Goal: Task Accomplishment & Management: Complete application form

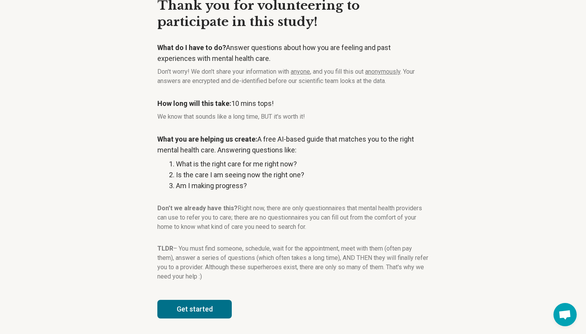
click at [195, 308] on button "Get started" at bounding box center [194, 309] width 74 height 19
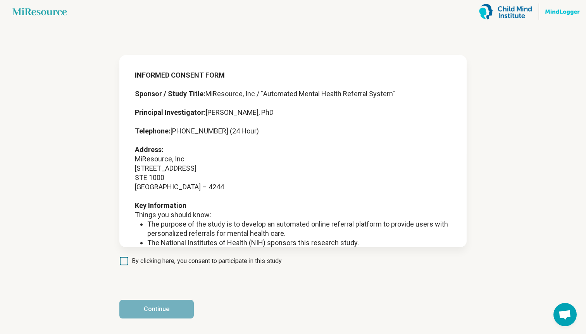
click at [151, 264] on span "By clicking here, you consent to participate in this study." at bounding box center [207, 260] width 151 height 9
click at [168, 315] on button "Continue" at bounding box center [156, 309] width 74 height 19
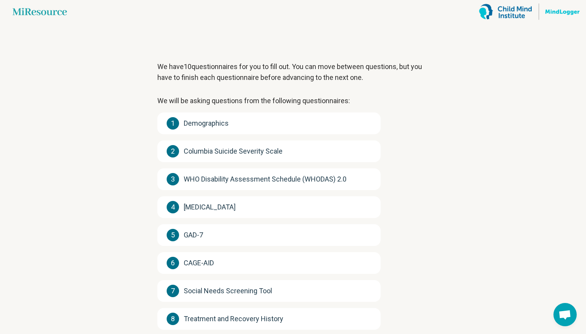
scroll to position [105, 0]
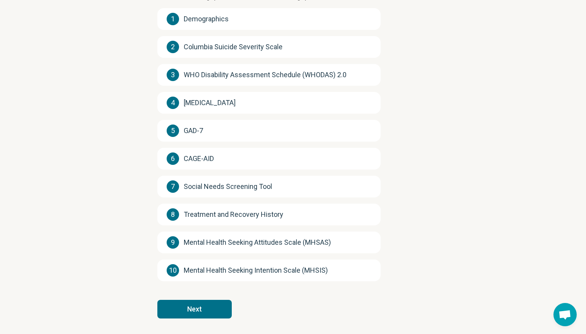
click at [201, 311] on button "Next" at bounding box center [194, 309] width 74 height 19
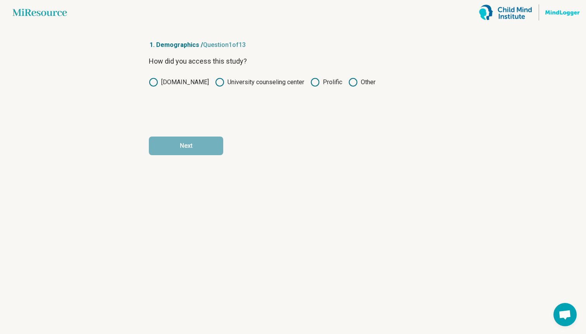
click at [326, 82] on label "Prolific" at bounding box center [326, 82] width 32 height 9
click at [204, 147] on button "Next" at bounding box center [186, 145] width 74 height 19
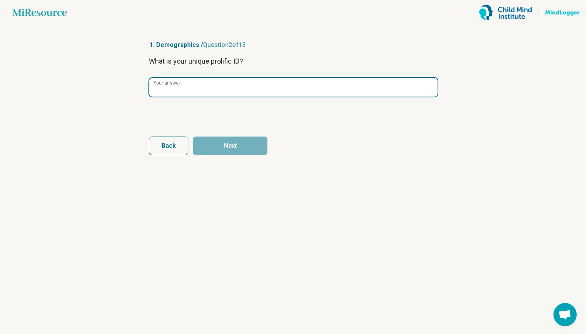
click at [206, 90] on input "Your answer" at bounding box center [293, 87] width 288 height 19
paste input "**********"
type input "**********"
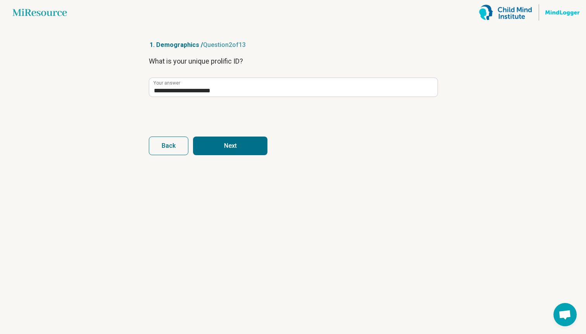
click at [239, 143] on button "Next" at bounding box center [230, 145] width 74 height 19
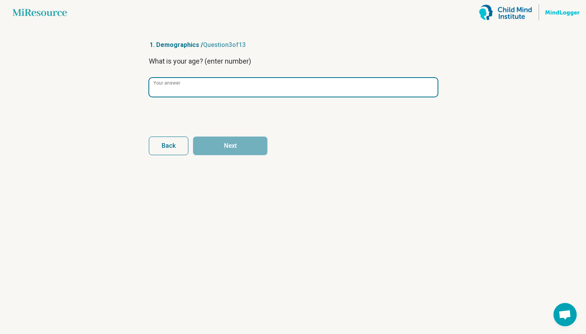
click at [213, 91] on input "Your answer" at bounding box center [293, 87] width 288 height 19
type input "**"
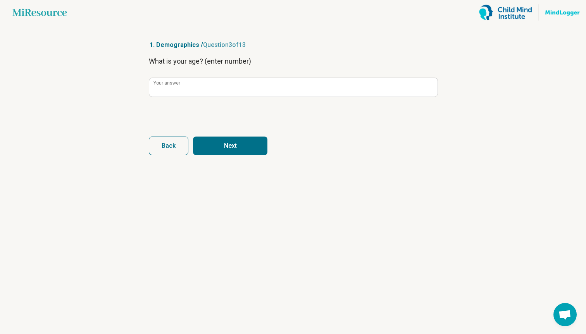
click at [236, 141] on button "Next" at bounding box center [230, 145] width 74 height 19
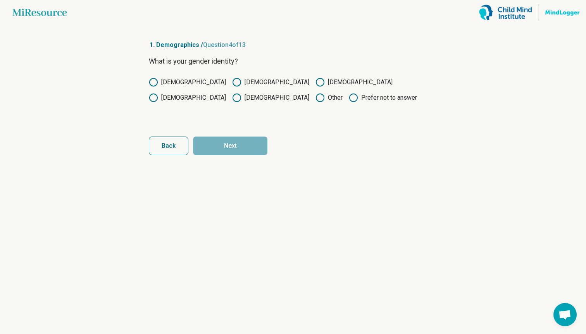
click at [232, 86] on label "[DEMOGRAPHIC_DATA]" at bounding box center [270, 82] width 77 height 9
click at [220, 143] on button "Next" at bounding box center [230, 145] width 74 height 19
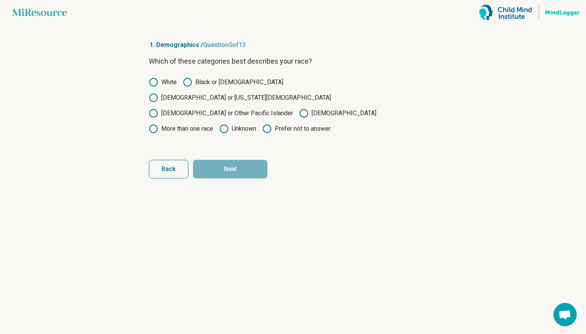
click at [165, 83] on label "White" at bounding box center [163, 82] width 28 height 9
click at [239, 160] on button "Next" at bounding box center [230, 169] width 74 height 19
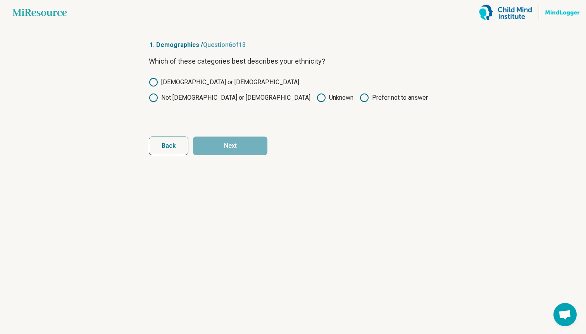
click at [196, 82] on label "[DEMOGRAPHIC_DATA] or [DEMOGRAPHIC_DATA]" at bounding box center [224, 82] width 150 height 9
click at [224, 144] on button "Next" at bounding box center [230, 145] width 74 height 19
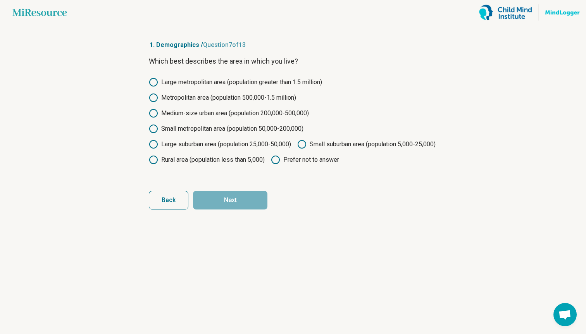
click at [204, 84] on label "Large metropolitan area (population greater than 1.5 million)" at bounding box center [235, 82] width 173 height 9
click at [221, 209] on button "Next" at bounding box center [230, 200] width 74 height 19
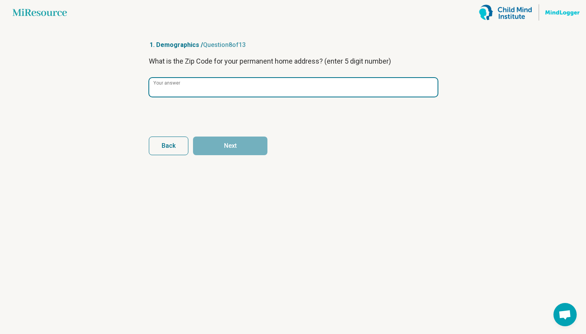
click at [238, 91] on input "Your answer" at bounding box center [293, 87] width 288 height 19
type input "*****"
click button "Next" at bounding box center [230, 145] width 74 height 19
click at [238, 94] on input "Your answer" at bounding box center [293, 87] width 288 height 19
type input "*"
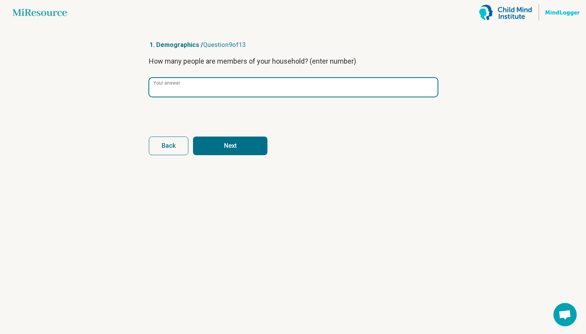
click button "Next" at bounding box center [230, 145] width 74 height 19
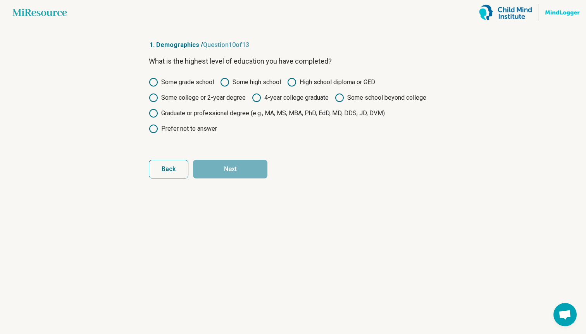
click at [367, 100] on label "Some school beyond college" at bounding box center [380, 97] width 91 height 9
click at [247, 171] on button "Next" at bounding box center [230, 169] width 74 height 19
click at [264, 112] on label "Graduate or professional degree (e.g., MA, MS, MBA, PhD, EdD, MD, DDS, JD, DVM)" at bounding box center [267, 113] width 236 height 9
click button "Next" at bounding box center [230, 169] width 74 height 19
click at [264, 112] on label "Graduate or professional degree (e.g., MA, MS, MBA, PhD, EdD, MD, DDS, JD, DVM)" at bounding box center [267, 113] width 236 height 9
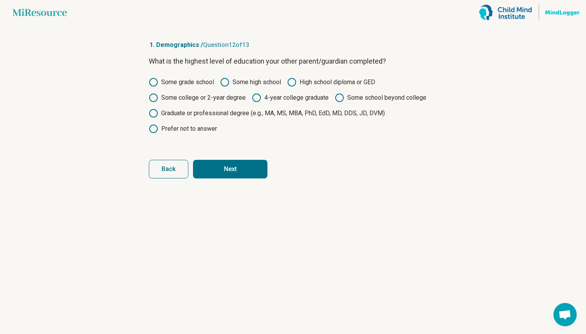
click button "Next" at bounding box center [230, 169] width 74 height 19
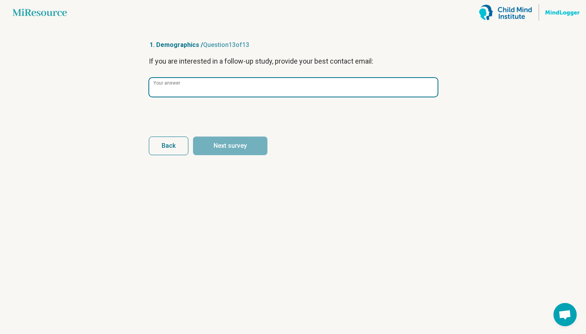
click at [272, 92] on input "Your answer" at bounding box center [293, 87] width 288 height 19
paste input "**********"
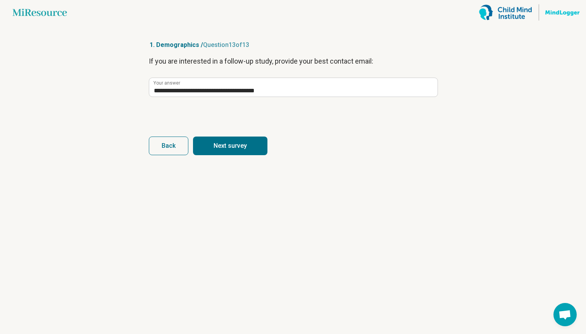
click at [243, 145] on button "Next survey" at bounding box center [230, 145] width 74 height 19
type input "**********"
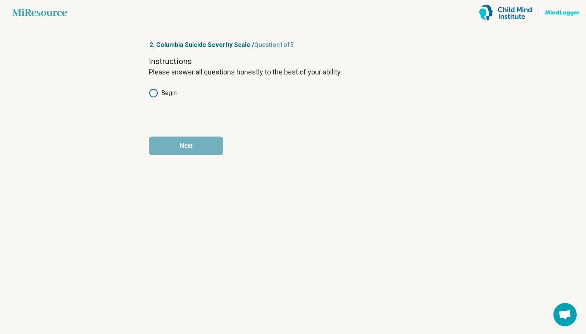
click at [161, 95] on label "Begin" at bounding box center [163, 92] width 28 height 9
click at [202, 159] on article "2. Columbia Suicide Severity Scale / Question 1 of 5 Instructions Please answer…" at bounding box center [292, 179] width 313 height 309
click at [194, 141] on button "Next" at bounding box center [186, 145] width 74 height 19
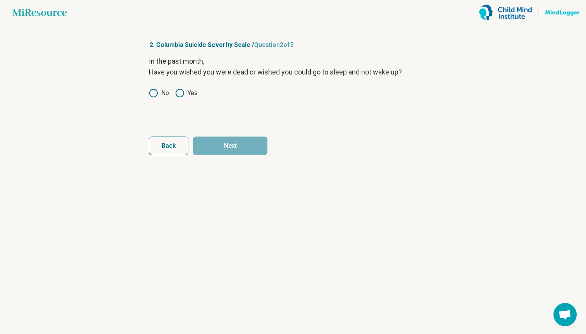
click at [154, 88] on div "In the past month, Have you wished you were dead or wished you could go to slee…" at bounding box center [293, 88] width 288 height 65
click at [153, 91] on icon at bounding box center [153, 92] width 9 height 9
click at [216, 143] on button "Next" at bounding box center [230, 145] width 74 height 19
click at [153, 91] on icon at bounding box center [153, 92] width 9 height 9
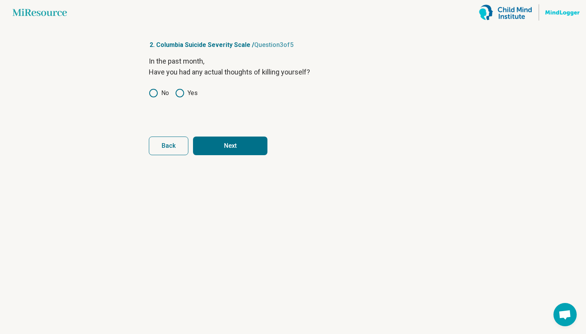
click at [220, 142] on button "Next" at bounding box center [230, 145] width 74 height 19
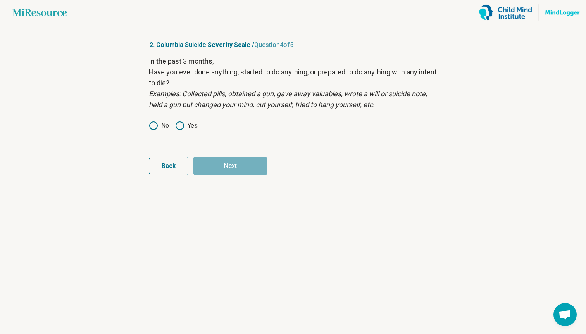
click at [153, 124] on icon at bounding box center [153, 125] width 9 height 9
click at [214, 162] on button "Next" at bounding box center [230, 166] width 74 height 19
click at [154, 124] on icon at bounding box center [153, 125] width 9 height 9
click at [205, 164] on button "Next survey" at bounding box center [230, 166] width 74 height 19
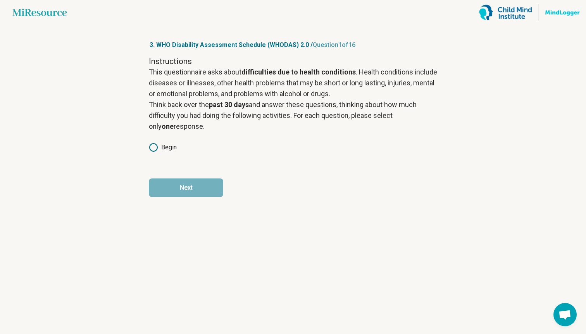
click at [156, 145] on icon at bounding box center [153, 147] width 9 height 9
click at [177, 189] on button "Next" at bounding box center [186, 187] width 74 height 19
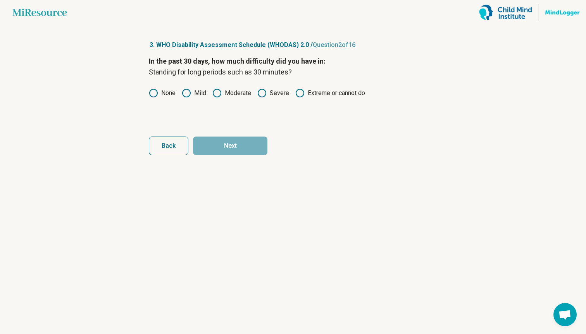
click at [198, 93] on label "Mild" at bounding box center [194, 92] width 24 height 9
click at [227, 147] on button "Next" at bounding box center [230, 145] width 74 height 19
click at [197, 96] on label "Mild" at bounding box center [194, 92] width 24 height 9
click at [218, 143] on button "Next" at bounding box center [230, 145] width 74 height 19
click at [165, 92] on label "None" at bounding box center [162, 92] width 27 height 9
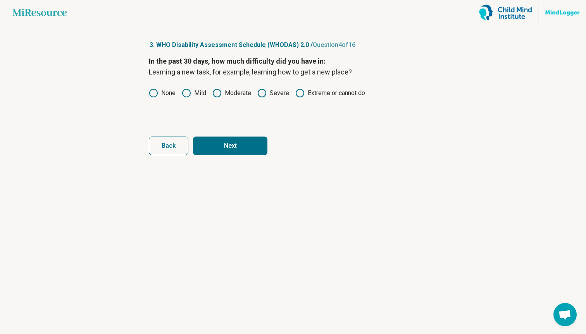
click at [222, 143] on button "Next" at bounding box center [230, 145] width 74 height 19
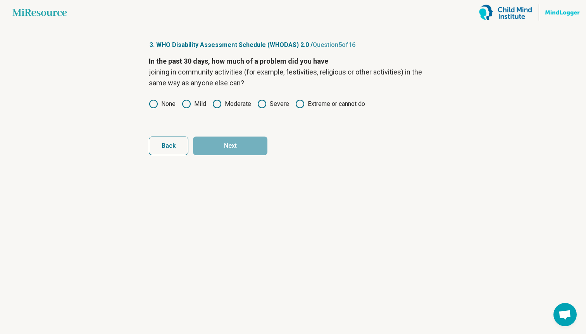
click at [170, 103] on label "None" at bounding box center [162, 103] width 27 height 9
click at [217, 145] on button "Next" at bounding box center [230, 145] width 74 height 19
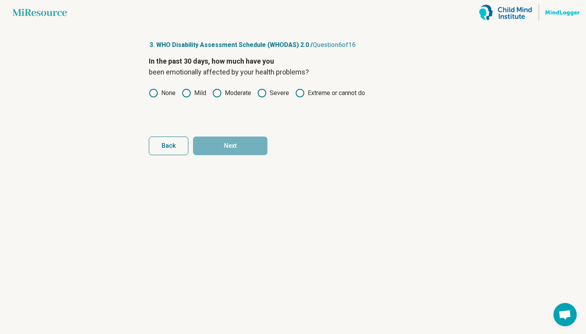
click at [166, 93] on label "None" at bounding box center [162, 92] width 27 height 9
click at [230, 151] on button "Next" at bounding box center [230, 145] width 74 height 19
click at [174, 93] on label "None" at bounding box center [162, 92] width 27 height 9
click at [214, 146] on button "Next" at bounding box center [230, 145] width 74 height 19
click at [160, 92] on label "None" at bounding box center [162, 92] width 27 height 9
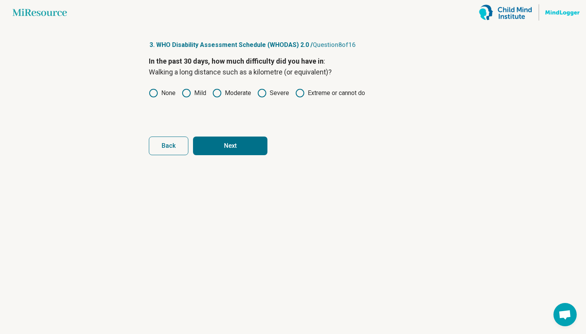
click at [212, 144] on button "Next" at bounding box center [230, 145] width 74 height 19
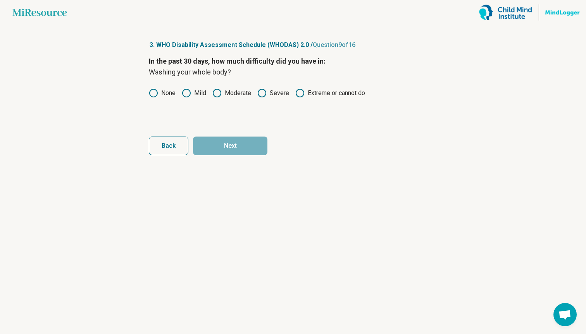
click at [171, 91] on label "None" at bounding box center [162, 92] width 27 height 9
click at [214, 143] on button "Next" at bounding box center [230, 145] width 74 height 19
click at [171, 95] on label "None" at bounding box center [162, 92] width 27 height 9
click at [223, 148] on button "Next" at bounding box center [230, 145] width 74 height 19
click at [165, 93] on label "None" at bounding box center [162, 92] width 27 height 9
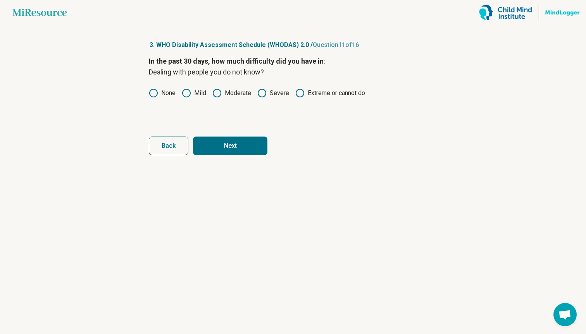
click at [221, 148] on button "Next" at bounding box center [230, 145] width 74 height 19
click at [186, 94] on icon at bounding box center [186, 92] width 9 height 9
click at [212, 144] on button "Next" at bounding box center [230, 145] width 74 height 19
click at [185, 92] on icon at bounding box center [186, 92] width 9 height 9
click at [165, 93] on label "None" at bounding box center [162, 92] width 27 height 9
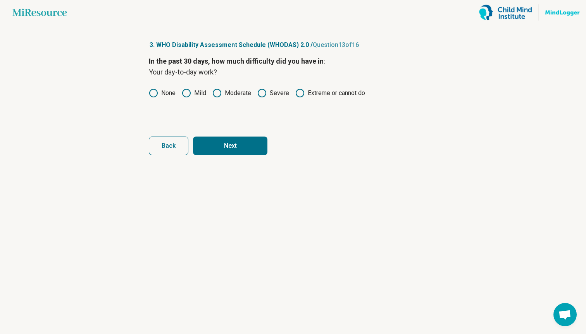
click at [220, 153] on button "Next" at bounding box center [230, 145] width 74 height 19
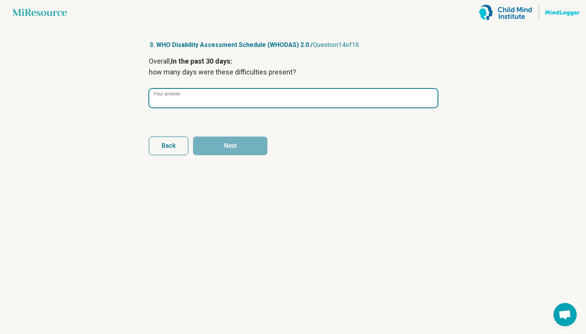
click at [220, 96] on input "Your answer" at bounding box center [293, 98] width 288 height 19
type input "*"
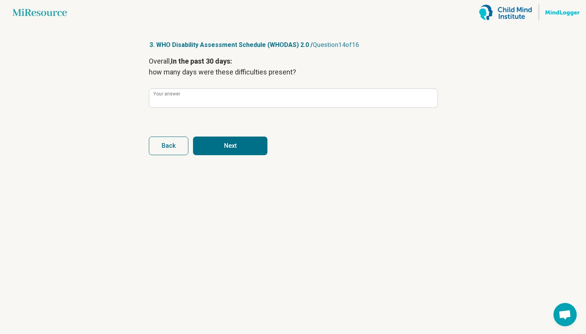
click at [238, 141] on button "Next" at bounding box center [230, 145] width 74 height 19
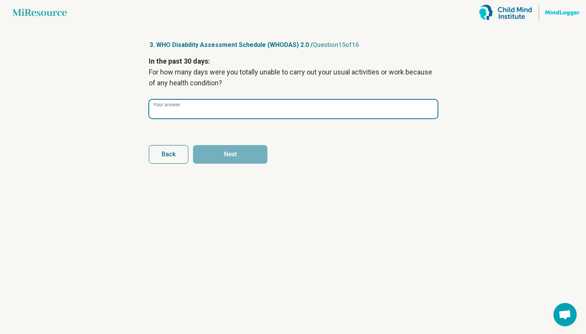
click at [239, 107] on input "Your answer" at bounding box center [293, 109] width 288 height 19
type input "*"
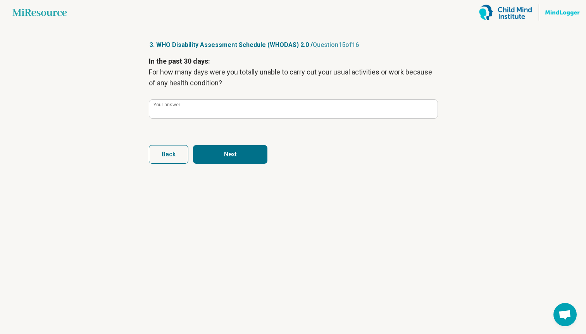
click at [246, 145] on form "In the past 30 days: For how many days were you totally unable to carry out you…" at bounding box center [293, 110] width 288 height 108
click at [246, 153] on button "Next" at bounding box center [230, 154] width 74 height 19
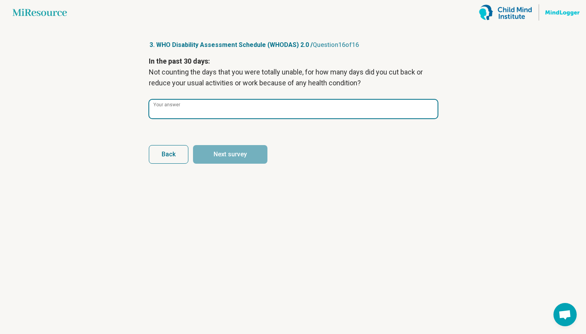
click at [220, 112] on input "Your answer" at bounding box center [293, 109] width 288 height 19
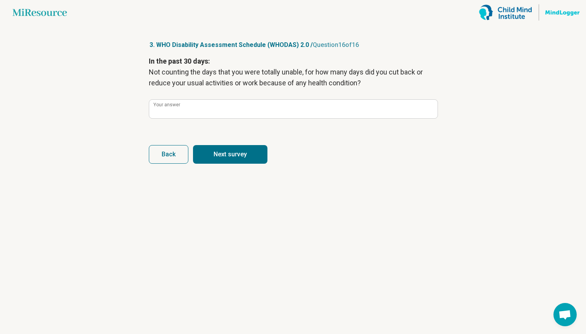
click at [226, 159] on button "Next survey" at bounding box center [230, 154] width 74 height 19
type input "*"
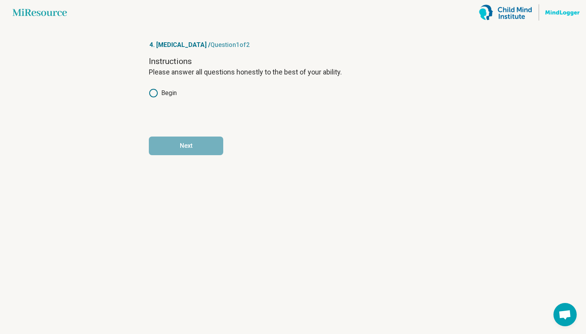
click at [172, 91] on label "Begin" at bounding box center [163, 92] width 28 height 9
click at [198, 140] on button "Next" at bounding box center [186, 145] width 74 height 19
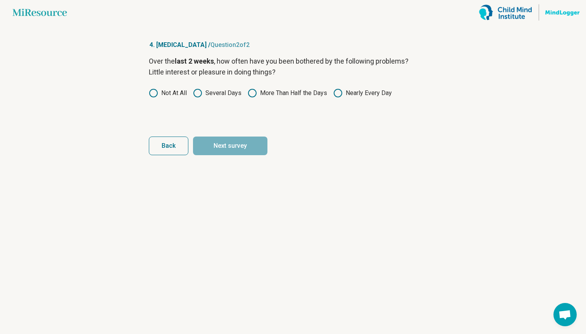
click at [226, 93] on label "Several Days" at bounding box center [217, 92] width 48 height 9
click at [231, 145] on button "Next survey" at bounding box center [230, 145] width 74 height 19
click at [203, 95] on label "Several Days" at bounding box center [217, 92] width 48 height 9
click at [178, 91] on label "Not At All" at bounding box center [168, 92] width 38 height 9
click at [214, 142] on button "Next survey" at bounding box center [230, 145] width 74 height 19
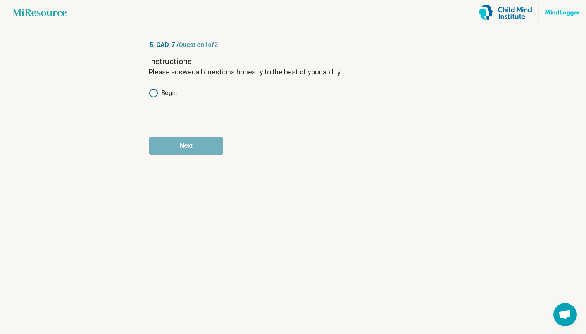
click at [156, 93] on icon at bounding box center [153, 92] width 9 height 9
click at [181, 143] on button "Next" at bounding box center [186, 145] width 74 height 19
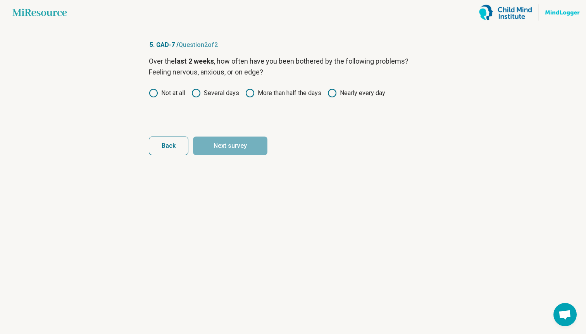
click at [182, 92] on label "Not at all" at bounding box center [167, 92] width 36 height 9
click at [211, 97] on label "Several days" at bounding box center [215, 92] width 48 height 9
click at [217, 139] on button "Next survey" at bounding box center [230, 145] width 74 height 19
click at [171, 92] on label "Not at all" at bounding box center [167, 92] width 36 height 9
click at [203, 93] on label "Several days" at bounding box center [215, 92] width 48 height 9
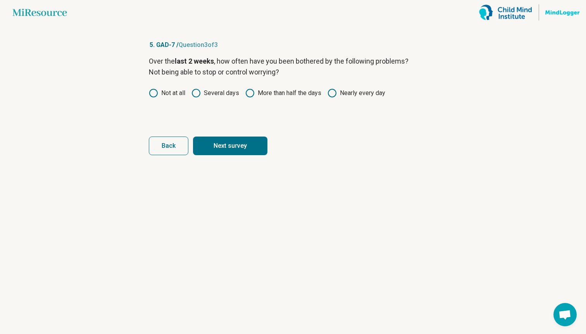
click at [225, 148] on button "Next survey" at bounding box center [230, 145] width 74 height 19
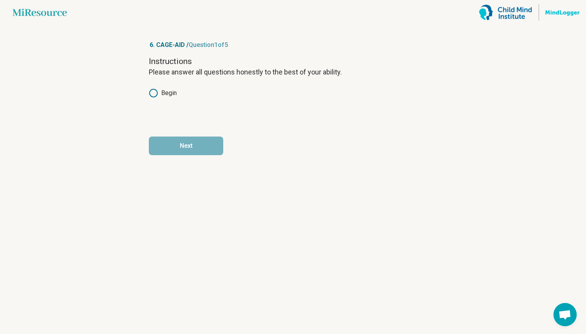
click at [177, 96] on div "Begin" at bounding box center [293, 92] width 288 height 9
click at [160, 97] on label "Begin" at bounding box center [163, 92] width 28 height 9
click at [183, 149] on button "Next" at bounding box center [186, 145] width 74 height 19
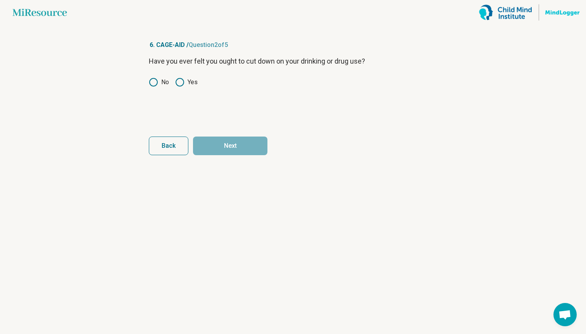
click at [160, 82] on label "No" at bounding box center [159, 82] width 20 height 9
click at [217, 142] on button "Next" at bounding box center [230, 145] width 74 height 19
click at [161, 78] on label "No" at bounding box center [159, 82] width 20 height 9
click at [220, 139] on button "Next" at bounding box center [230, 145] width 74 height 19
click at [159, 82] on label "No" at bounding box center [159, 82] width 20 height 9
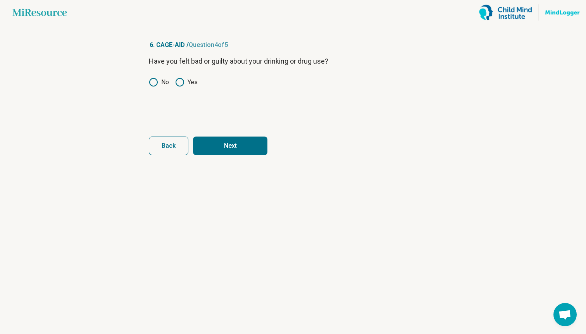
click at [221, 142] on button "Next" at bounding box center [230, 145] width 74 height 19
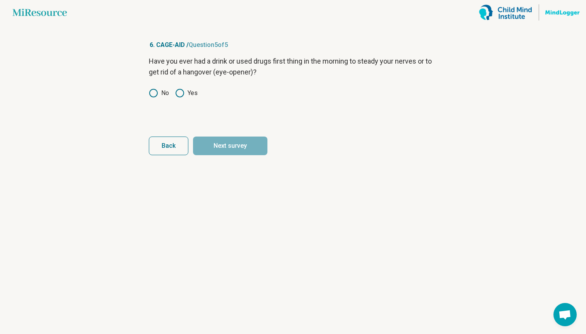
click at [153, 93] on icon at bounding box center [153, 92] width 9 height 9
click at [227, 139] on button "Next survey" at bounding box center [230, 145] width 74 height 19
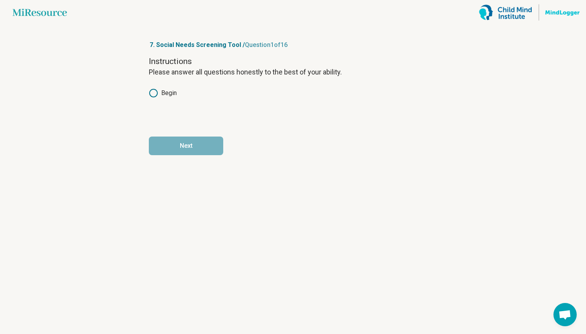
click at [162, 96] on label "Begin" at bounding box center [163, 92] width 28 height 9
click at [181, 143] on button "Next" at bounding box center [186, 145] width 74 height 19
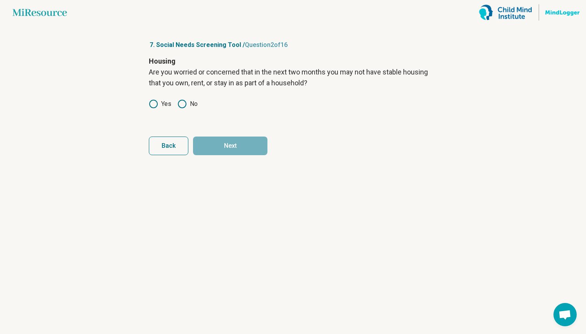
click at [185, 102] on icon at bounding box center [181, 103] width 9 height 9
click at [220, 147] on button "Next" at bounding box center [230, 145] width 74 height 19
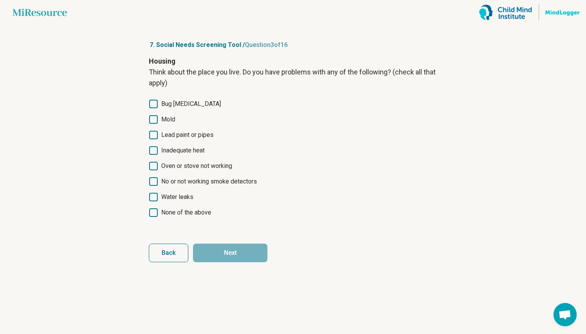
click at [194, 214] on span "None of the above" at bounding box center [186, 212] width 50 height 9
click at [215, 250] on button "Next" at bounding box center [230, 252] width 74 height 19
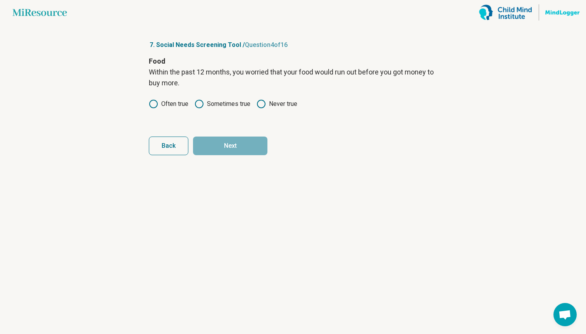
click at [265, 105] on circle at bounding box center [261, 104] width 8 height 8
click at [257, 147] on button "Next" at bounding box center [230, 145] width 74 height 19
click at [269, 101] on label "Never true" at bounding box center [277, 103] width 41 height 9
click at [266, 144] on button "Next" at bounding box center [230, 145] width 74 height 19
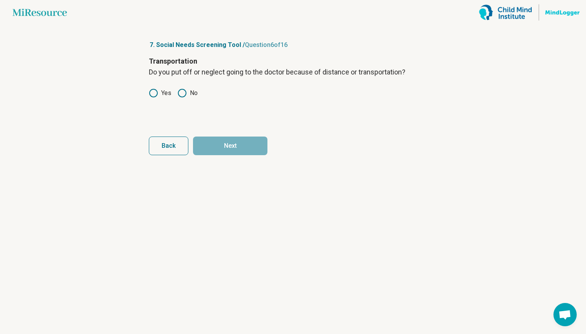
click at [180, 95] on icon at bounding box center [181, 92] width 9 height 9
click at [229, 143] on button "Next" at bounding box center [230, 145] width 74 height 19
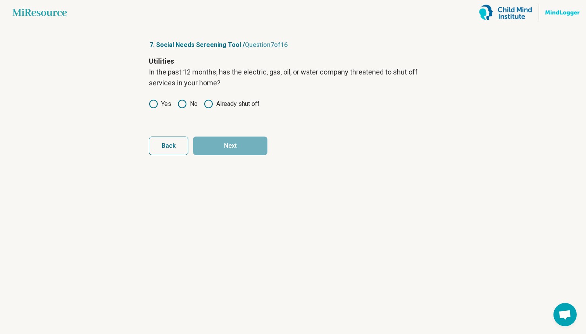
click at [188, 103] on label "No" at bounding box center [187, 103] width 20 height 9
click at [226, 151] on button "Next" at bounding box center [230, 145] width 74 height 19
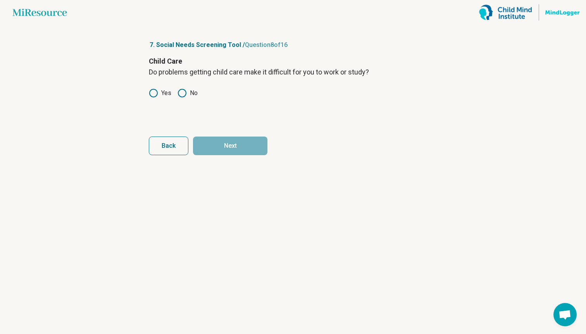
click at [185, 98] on div "Child Care Do problems getting child care make it difficult for you to work or …" at bounding box center [293, 88] width 288 height 65
click at [180, 88] on div "Child Care Do problems getting child care make it difficult for you to work or …" at bounding box center [293, 88] width 288 height 65
click at [186, 88] on div "Child Care Do problems getting child care make it difficult for you to work or …" at bounding box center [293, 88] width 288 height 65
click at [188, 96] on label "No" at bounding box center [187, 92] width 20 height 9
click at [226, 151] on button "Next" at bounding box center [230, 145] width 74 height 19
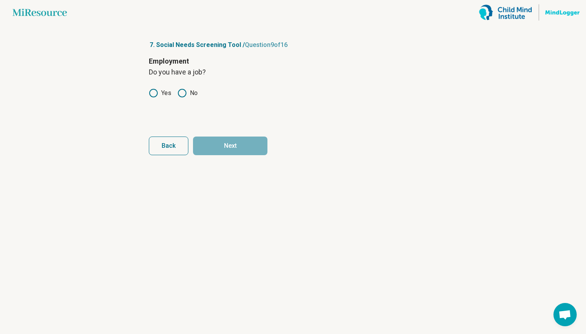
click at [157, 93] on icon at bounding box center [153, 92] width 9 height 9
click at [155, 93] on icon at bounding box center [153, 92] width 9 height 9
click at [219, 148] on button "Next" at bounding box center [230, 145] width 74 height 19
click at [156, 91] on icon at bounding box center [153, 92] width 9 height 9
click at [221, 141] on button "Next" at bounding box center [230, 145] width 74 height 19
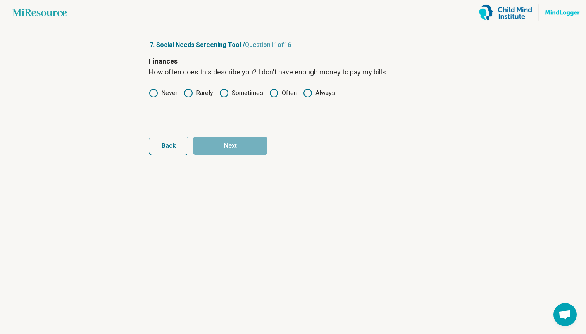
click at [165, 94] on label "Never" at bounding box center [163, 92] width 29 height 9
click at [217, 134] on form "Finances How often does this describe you? I don't have enough money to pay my …" at bounding box center [293, 105] width 288 height 99
click at [215, 140] on button "Next" at bounding box center [230, 145] width 74 height 19
click at [165, 88] on div "Personal Safety How often does anyone, including family, physically hurt you? N…" at bounding box center [293, 88] width 288 height 65
click at [167, 96] on label "Never" at bounding box center [163, 92] width 29 height 9
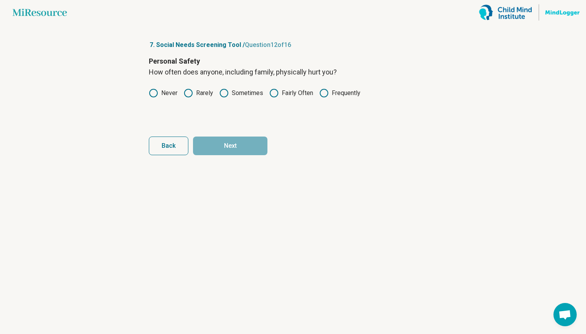
click at [156, 93] on icon at bounding box center [153, 92] width 9 height 9
click at [215, 139] on button "Next" at bounding box center [230, 145] width 74 height 19
click at [188, 96] on icon at bounding box center [188, 92] width 9 height 9
click at [218, 143] on button "Next" at bounding box center [230, 145] width 74 height 19
click at [162, 92] on label "Never" at bounding box center [163, 92] width 29 height 9
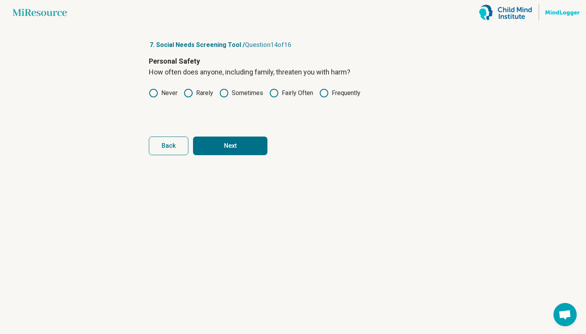
click at [222, 148] on button "Next" at bounding box center [230, 145] width 74 height 19
click at [195, 95] on label "Rarely" at bounding box center [198, 92] width 29 height 9
click at [222, 144] on button "Next" at bounding box center [230, 145] width 74 height 19
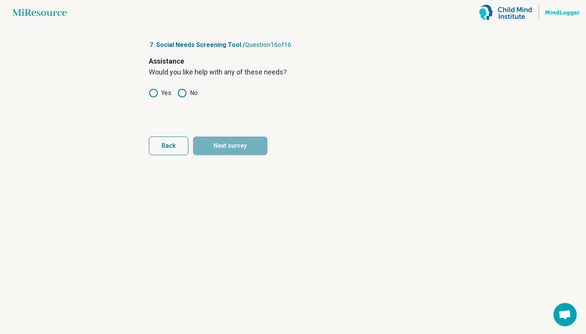
click at [181, 93] on icon at bounding box center [181, 92] width 9 height 9
click at [216, 142] on button "Next survey" at bounding box center [230, 145] width 74 height 19
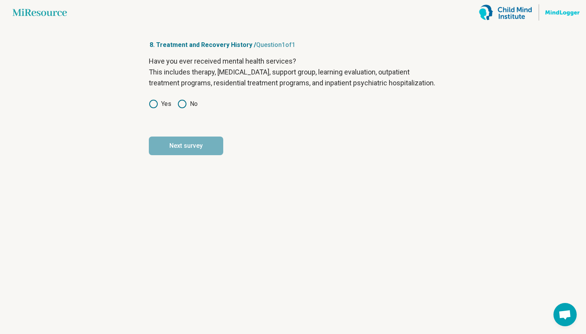
click at [184, 109] on icon at bounding box center [181, 103] width 9 height 9
click at [180, 155] on button "Next survey" at bounding box center [186, 145] width 74 height 19
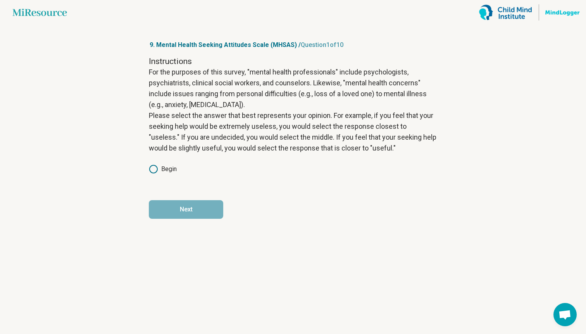
click at [163, 168] on label "Begin" at bounding box center [163, 168] width 28 height 9
click at [172, 212] on button "Next" at bounding box center [186, 209] width 74 height 19
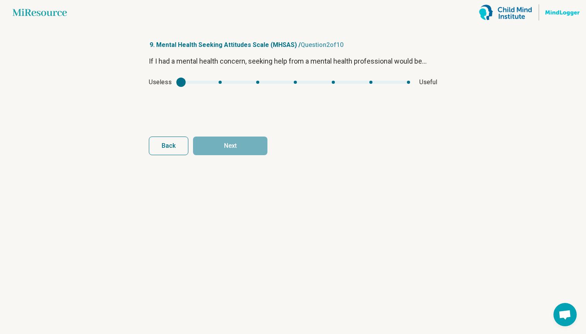
click at [331, 84] on div "Useless Useful" at bounding box center [293, 82] width 288 height 9
click at [332, 84] on div "Useless Useful" at bounding box center [293, 82] width 288 height 9
type input "*"
click at [332, 82] on div "mhsas1" at bounding box center [295, 82] width 229 height 3
click at [236, 146] on button "Next" at bounding box center [230, 145] width 74 height 19
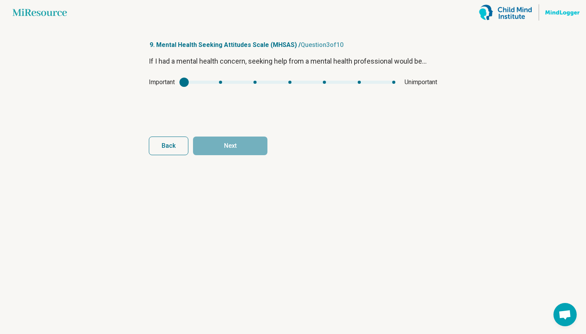
type input "*"
click at [256, 83] on div "mhsas2" at bounding box center [289, 82] width 211 height 3
click at [252, 147] on button "Next" at bounding box center [230, 145] width 74 height 19
click at [371, 79] on div "Unhealthy Healthy" at bounding box center [293, 82] width 288 height 9
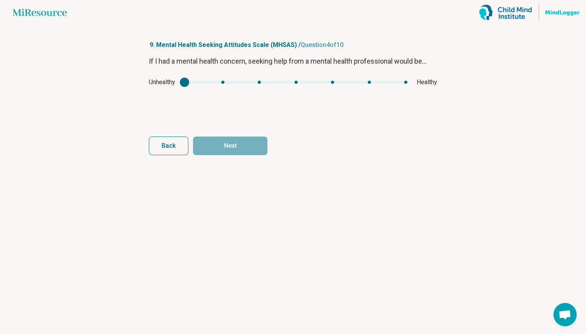
click at [371, 80] on div "Unhealthy Healthy" at bounding box center [293, 82] width 288 height 9
type input "*"
click at [370, 82] on div "mhsas3" at bounding box center [295, 82] width 223 height 3
click at [245, 152] on button "Next" at bounding box center [230, 145] width 74 height 19
click at [327, 79] on div "Ineffective Effective" at bounding box center [293, 82] width 288 height 9
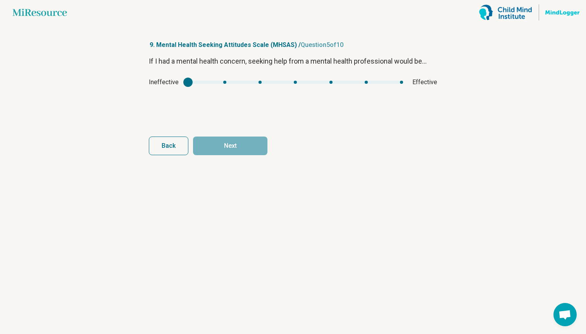
type input "*"
click at [329, 83] on div "mhsas4" at bounding box center [295, 82] width 215 height 3
click at [244, 143] on button "Next" at bounding box center [230, 145] width 74 height 19
type input "*"
click at [256, 83] on div "mhsas5" at bounding box center [294, 82] width 245 height 3
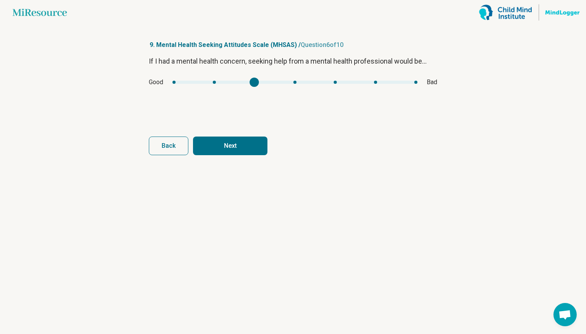
click at [250, 148] on button "Next" at bounding box center [230, 145] width 74 height 19
type input "*"
click at [294, 81] on div "mhsas6" at bounding box center [294, 82] width 230 height 3
click at [256, 144] on button "Next" at bounding box center [230, 145] width 74 height 19
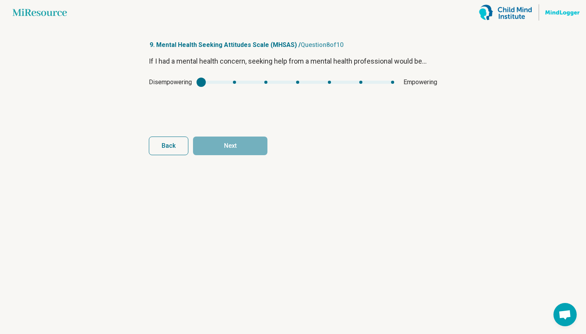
type input "*"
click at [328, 82] on div "mhsas7" at bounding box center [297, 82] width 193 height 3
click at [262, 145] on button "Next" at bounding box center [230, 145] width 74 height 19
type input "*"
click at [296, 83] on div "mhsas8" at bounding box center [290, 82] width 208 height 3
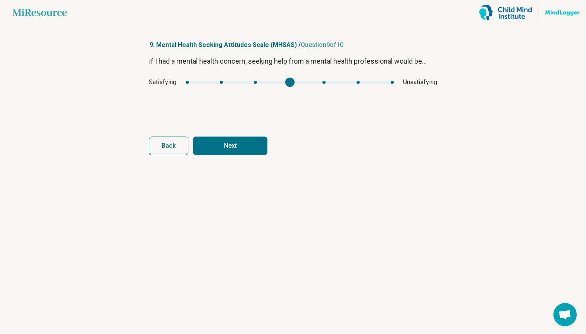
click at [248, 135] on form "If I had a mental health concern, seeking help from a mental health professiona…" at bounding box center [293, 105] width 288 height 99
click at [248, 153] on button "Next" at bounding box center [230, 145] width 74 height 19
click at [246, 82] on div "mhsas9" at bounding box center [289, 82] width 211 height 3
click at [249, 148] on button "Next survey" at bounding box center [230, 145] width 74 height 19
type input "*"
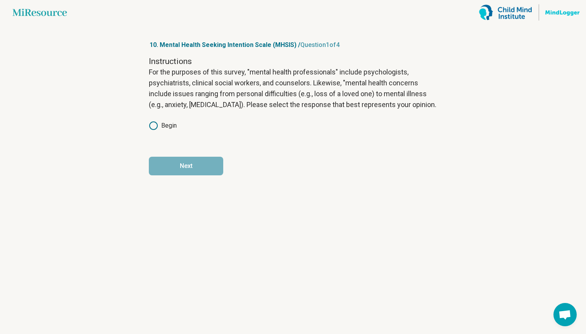
click at [180, 122] on div "Begin" at bounding box center [293, 125] width 288 height 9
click at [170, 124] on label "Begin" at bounding box center [163, 125] width 28 height 9
click at [183, 169] on button "Next" at bounding box center [186, 166] width 74 height 19
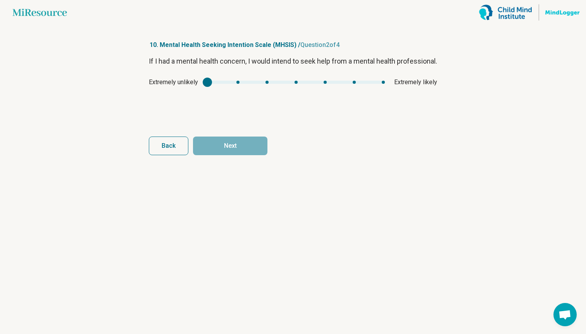
click at [291, 87] on div "Extremely unlikely Extremely likely" at bounding box center [293, 82] width 288 height 9
type input "*"
click at [293, 84] on div "mhsis1" at bounding box center [295, 82] width 177 height 3
click at [233, 153] on button "Next" at bounding box center [230, 145] width 74 height 19
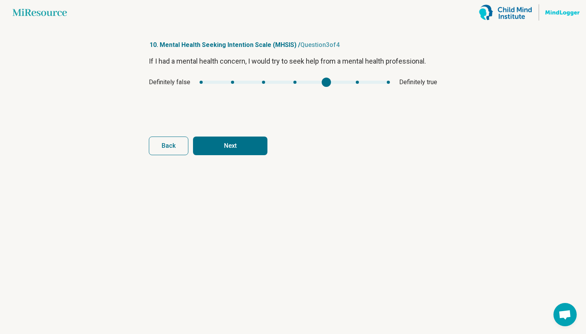
type input "*"
click at [331, 81] on div "mhsis2" at bounding box center [295, 82] width 190 height 3
click at [247, 152] on button "Next" at bounding box center [230, 145] width 74 height 19
click at [329, 80] on div "Strongly disagree Strongly agree" at bounding box center [293, 82] width 288 height 9
click at [297, 84] on div "Strongly disagree Strongly agree" at bounding box center [293, 82] width 288 height 9
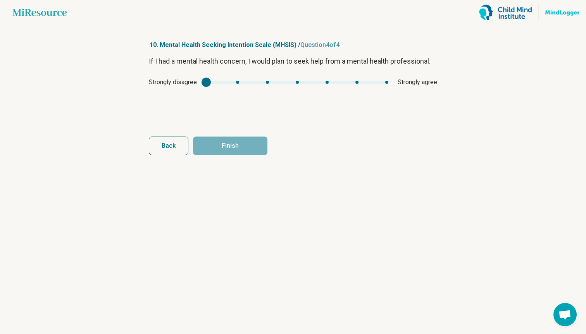
click at [297, 83] on div "mhsis3" at bounding box center [297, 82] width 182 height 3
click at [260, 125] on form "If I had a mental health concern, I would plan to seek help from a mental healt…" at bounding box center [293, 105] width 288 height 99
click at [259, 149] on button "Finish" at bounding box center [230, 145] width 74 height 19
type input "*"
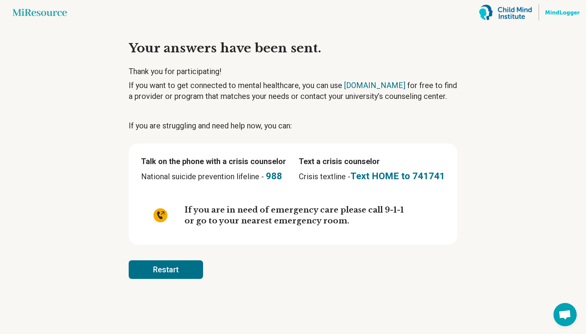
click at [174, 265] on button "Restart" at bounding box center [166, 269] width 74 height 19
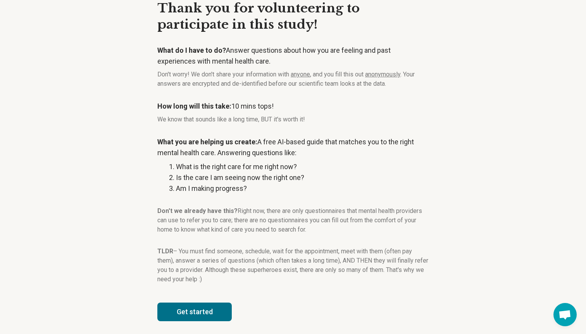
scroll to position [43, 0]
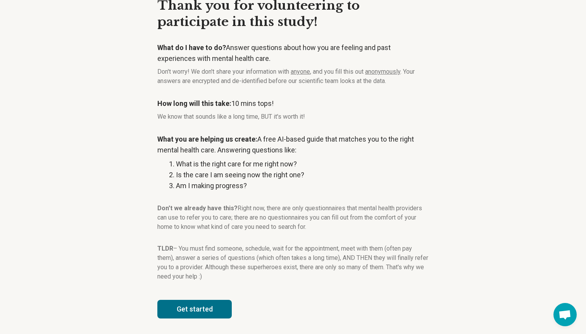
click at [202, 307] on button "Get started" at bounding box center [194, 309] width 74 height 19
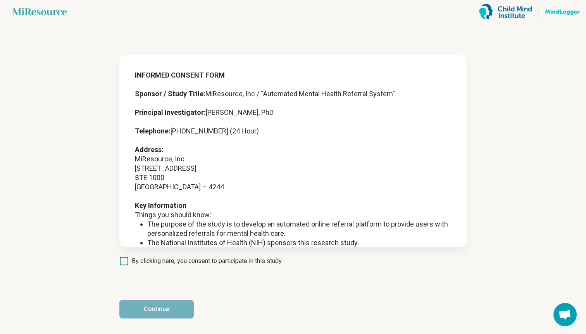
scroll to position [1, 0]
click at [178, 262] on span "By clicking here, you consent to participate in this study." at bounding box center [207, 260] width 151 height 9
click at [177, 312] on button "Continue" at bounding box center [156, 309] width 74 height 19
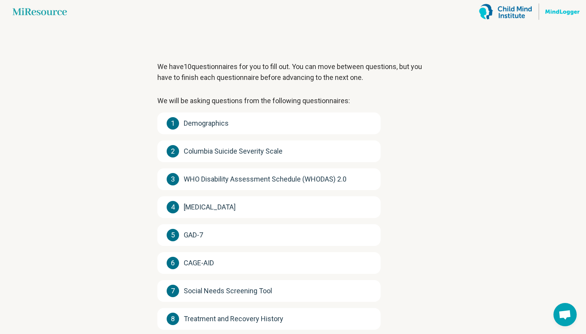
scroll to position [105, 0]
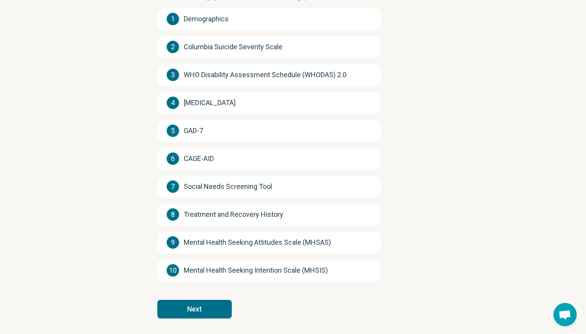
click at [196, 305] on button "Next" at bounding box center [194, 309] width 74 height 19
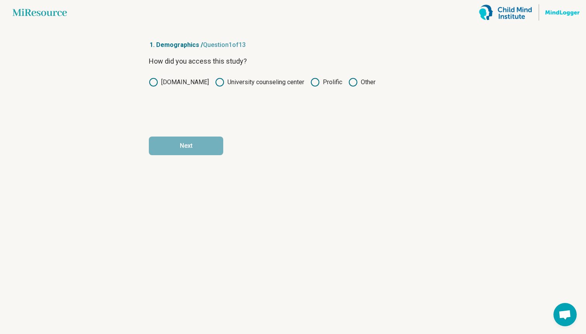
click at [313, 87] on div "How did you access this study? miresource.com University counseling center Prol…" at bounding box center [293, 88] width 288 height 65
click at [313, 83] on icon at bounding box center [314, 82] width 9 height 9
click at [199, 145] on button "Next" at bounding box center [186, 145] width 74 height 19
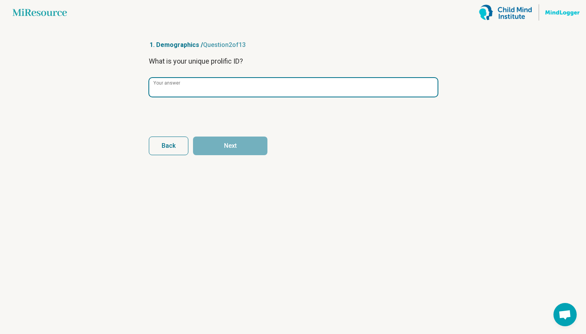
click at [208, 91] on input "Your answer" at bounding box center [293, 87] width 288 height 19
paste input "**********"
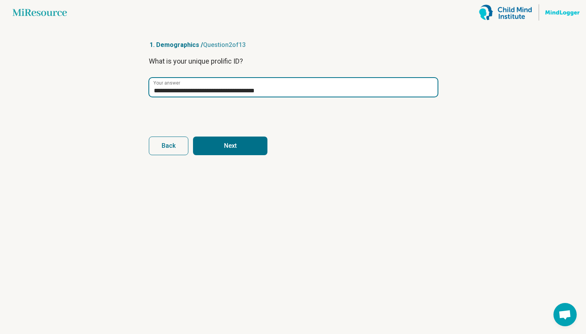
type input "**********"
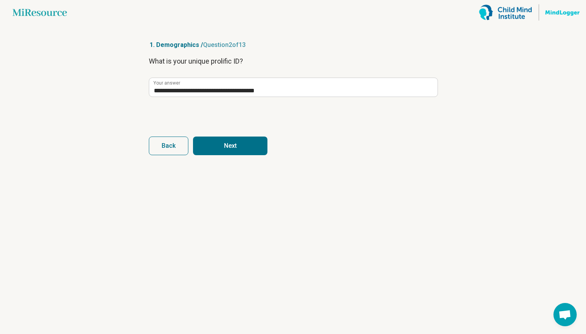
click at [209, 145] on button "Next" at bounding box center [230, 145] width 74 height 19
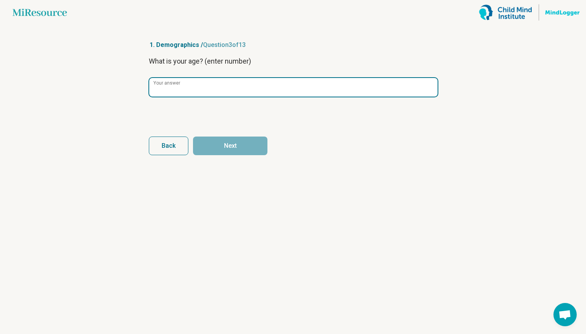
click at [198, 86] on input "Your answer" at bounding box center [293, 87] width 288 height 19
type input "**"
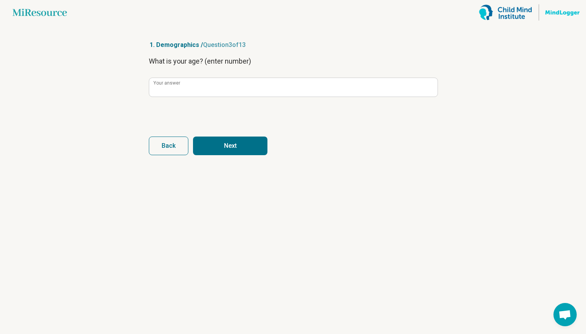
click at [236, 155] on button "Next" at bounding box center [230, 145] width 74 height 19
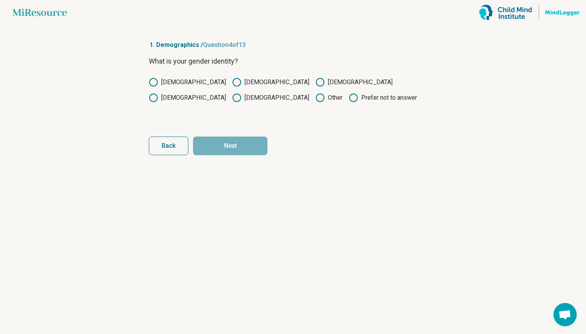
click at [232, 86] on label "[DEMOGRAPHIC_DATA]" at bounding box center [270, 82] width 77 height 9
click at [217, 146] on button "Next" at bounding box center [230, 145] width 74 height 19
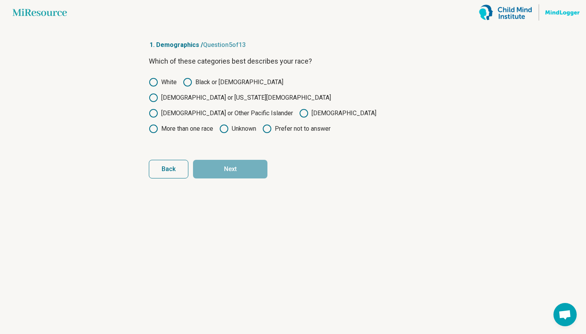
click at [164, 82] on label "White" at bounding box center [163, 82] width 28 height 9
click at [222, 160] on button "Next" at bounding box center [230, 169] width 74 height 19
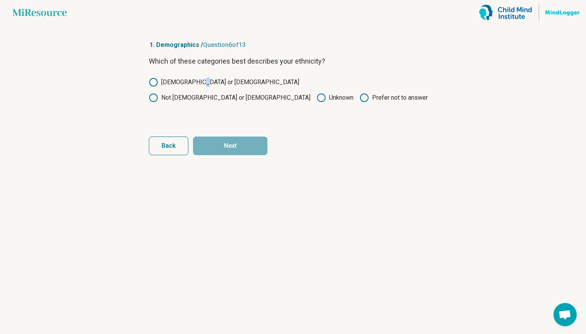
click at [196, 82] on label "[DEMOGRAPHIC_DATA] or [DEMOGRAPHIC_DATA]" at bounding box center [224, 82] width 150 height 9
click at [221, 150] on button "Next" at bounding box center [230, 145] width 74 height 19
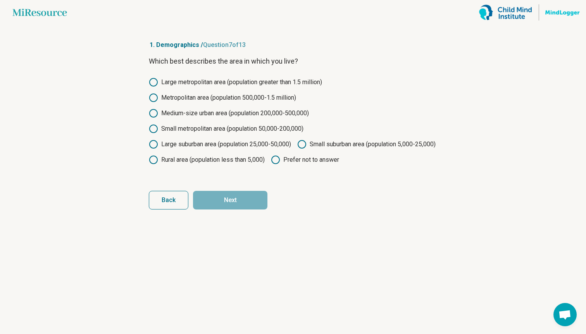
click at [191, 83] on label "Large metropolitan area (population greater than 1.5 million)" at bounding box center [235, 82] width 173 height 9
click at [236, 209] on button "Next" at bounding box center [230, 200] width 74 height 19
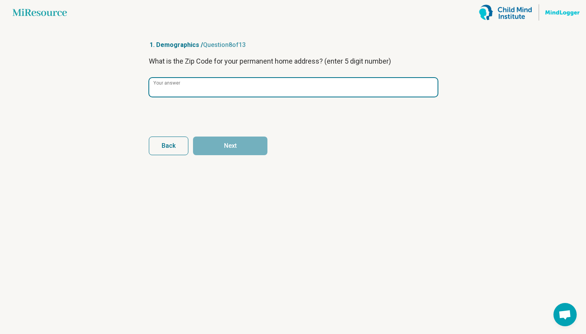
click at [205, 88] on input "Your answer" at bounding box center [293, 87] width 288 height 19
type input "*****"
click button "Next" at bounding box center [230, 145] width 74 height 19
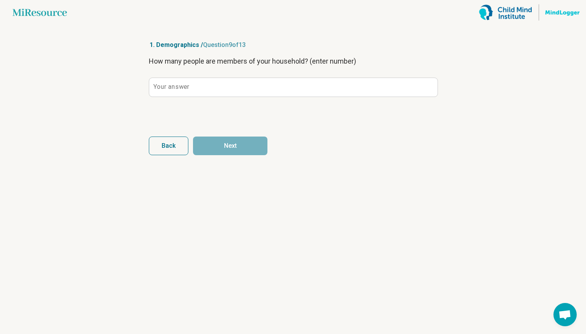
click at [198, 73] on div "How many people are members of your household? (enter number) Your answer" at bounding box center [293, 88] width 288 height 65
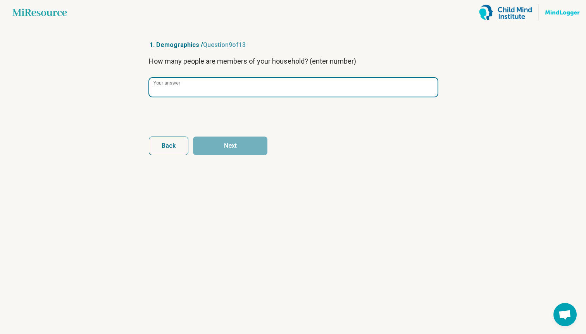
click at [198, 95] on input "Your answer" at bounding box center [293, 87] width 288 height 19
type input "*"
click button "Next" at bounding box center [230, 145] width 74 height 19
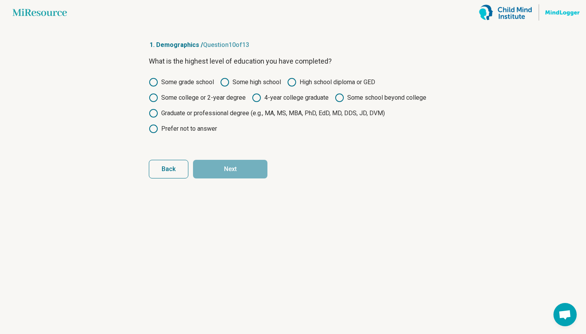
click at [348, 100] on label "Some school beyond college" at bounding box center [380, 97] width 91 height 9
click at [242, 176] on button "Next" at bounding box center [230, 169] width 74 height 19
click at [331, 114] on label "Graduate or professional degree (e.g., MA, MS, MBA, PhD, EdD, MD, DDS, JD, DVM)" at bounding box center [267, 113] width 236 height 9
click button "Next" at bounding box center [230, 169] width 74 height 19
click at [249, 107] on div "Some grade school Some high school High school diploma or GED Some college or 2…" at bounding box center [293, 106] width 288 height 56
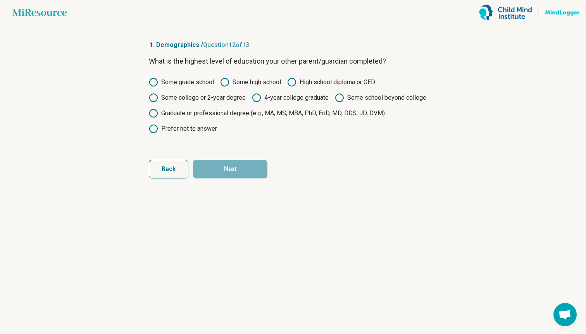
click at [249, 110] on label "Graduate or professional degree (e.g., MA, MS, MBA, PhD, EdD, MD, DDS, JD, DVM)" at bounding box center [267, 113] width 236 height 9
click button "Next" at bounding box center [230, 169] width 74 height 19
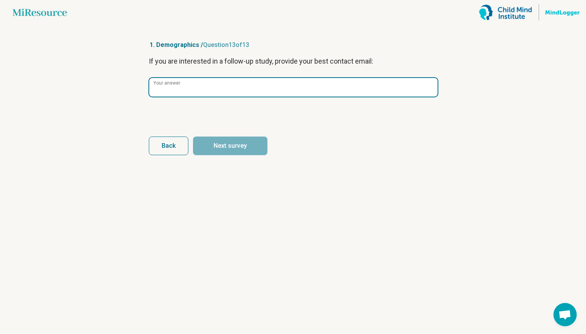
click at [231, 87] on input "Your answer" at bounding box center [293, 87] width 288 height 19
paste input "**********"
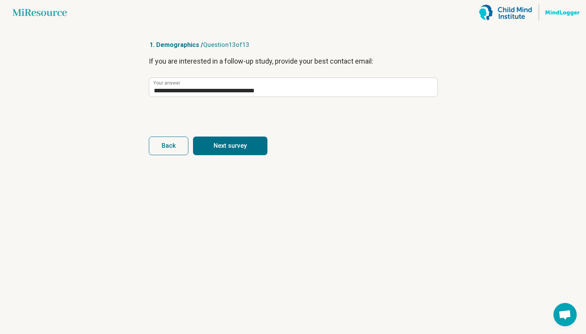
click at [211, 150] on button "Next survey" at bounding box center [230, 145] width 74 height 19
type input "**********"
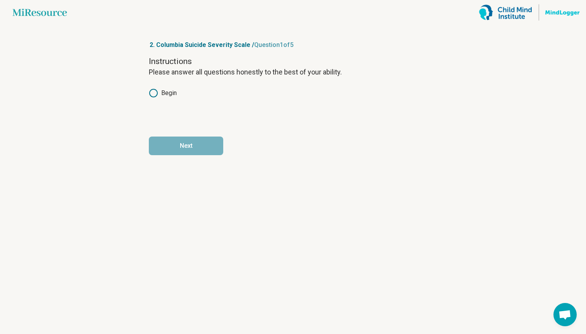
click at [167, 91] on label "Begin" at bounding box center [163, 92] width 28 height 9
click at [164, 91] on label "Begin" at bounding box center [163, 92] width 28 height 9
click button "Next" at bounding box center [186, 145] width 74 height 19
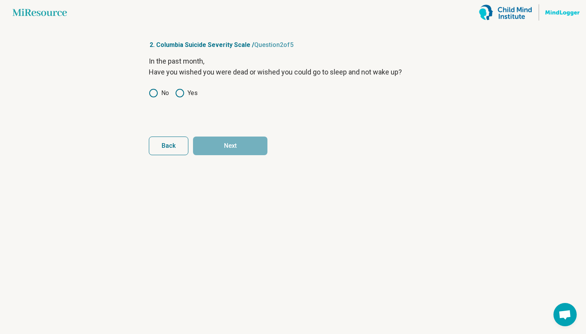
click at [157, 92] on circle at bounding box center [154, 93] width 8 height 8
click button "Next" at bounding box center [230, 145] width 74 height 19
click at [157, 93] on icon at bounding box center [153, 92] width 9 height 9
click button "Next" at bounding box center [230, 145] width 74 height 19
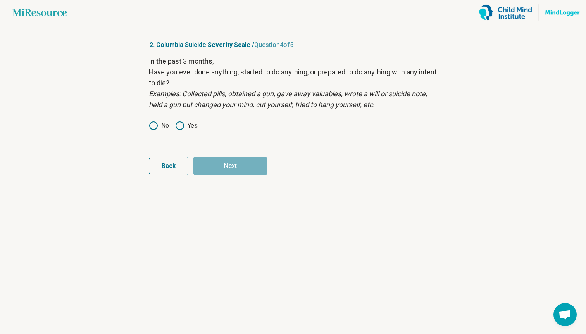
click at [153, 127] on icon at bounding box center [153, 125] width 9 height 9
click button "Next" at bounding box center [230, 166] width 74 height 19
click at [153, 127] on icon at bounding box center [153, 125] width 9 height 9
click at [193, 157] on button "Next survey" at bounding box center [230, 166] width 74 height 19
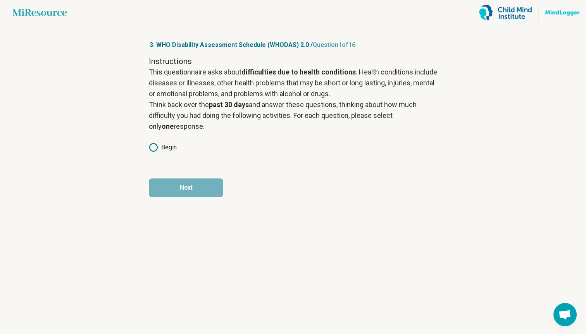
click at [156, 145] on icon at bounding box center [153, 147] width 9 height 9
click button "Next" at bounding box center [186, 187] width 74 height 19
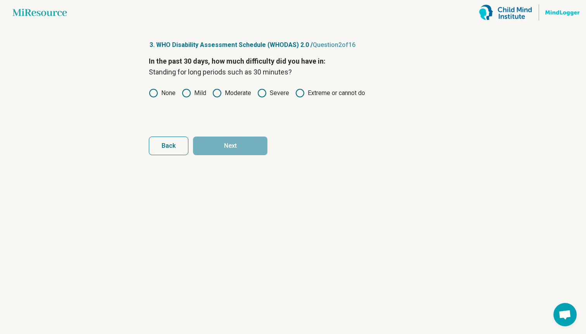
click at [191, 91] on icon at bounding box center [186, 92] width 9 height 9
click button "Next" at bounding box center [230, 145] width 74 height 19
click at [184, 94] on icon at bounding box center [186, 92] width 9 height 9
click button "Next" at bounding box center [230, 145] width 74 height 19
click at [167, 96] on label "None" at bounding box center [162, 92] width 27 height 9
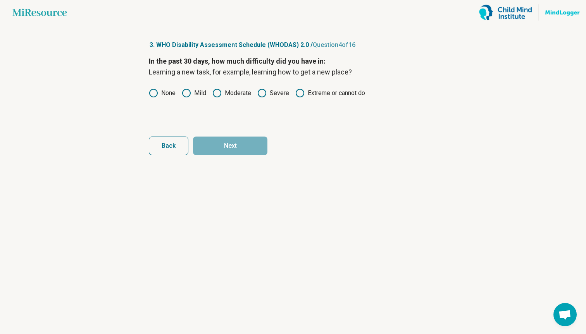
click button "Next" at bounding box center [230, 145] width 74 height 19
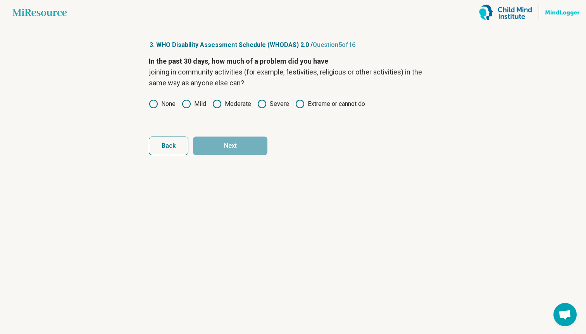
click at [165, 105] on label "None" at bounding box center [162, 103] width 27 height 9
click button "Next" at bounding box center [230, 145] width 74 height 19
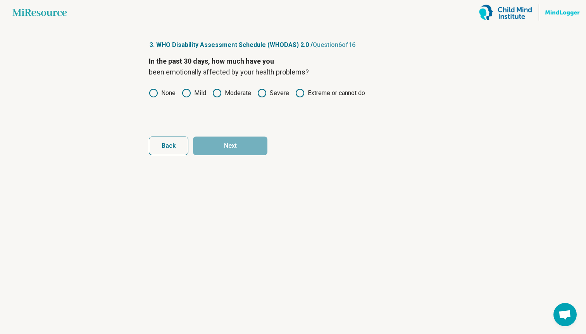
click at [172, 93] on label "None" at bounding box center [162, 92] width 27 height 9
click at [162, 92] on label "None" at bounding box center [162, 92] width 27 height 9
click button "Next" at bounding box center [230, 145] width 74 height 19
click at [159, 93] on label "None" at bounding box center [162, 92] width 27 height 9
click button "Next" at bounding box center [230, 145] width 74 height 19
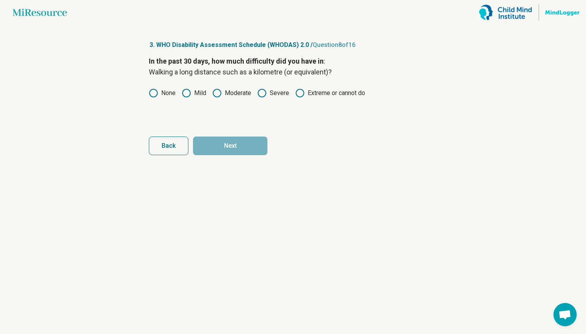
click at [153, 93] on icon at bounding box center [153, 92] width 9 height 9
click button "Next" at bounding box center [230, 145] width 74 height 19
click at [153, 93] on icon at bounding box center [153, 92] width 9 height 9
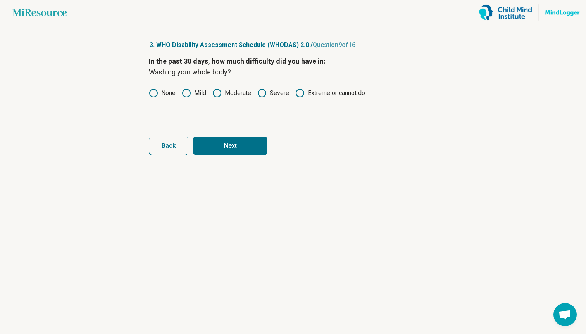
click button "Next" at bounding box center [230, 145] width 74 height 19
click at [153, 93] on icon at bounding box center [153, 92] width 9 height 9
click button "Next" at bounding box center [230, 145] width 74 height 19
click at [153, 93] on icon at bounding box center [153, 92] width 9 height 9
click button "Next" at bounding box center [230, 145] width 74 height 19
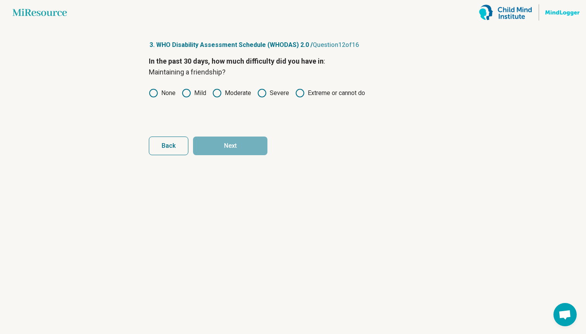
click at [190, 95] on icon at bounding box center [186, 92] width 9 height 9
click button "Next" at bounding box center [230, 145] width 74 height 19
click at [188, 94] on icon at bounding box center [186, 92] width 9 height 9
click button "Next" at bounding box center [230, 145] width 74 height 19
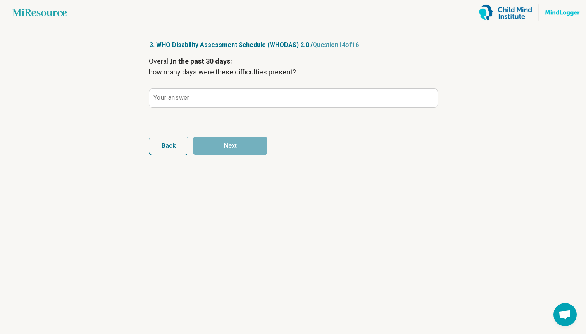
click at [186, 96] on label "Your answer" at bounding box center [171, 98] width 36 height 6
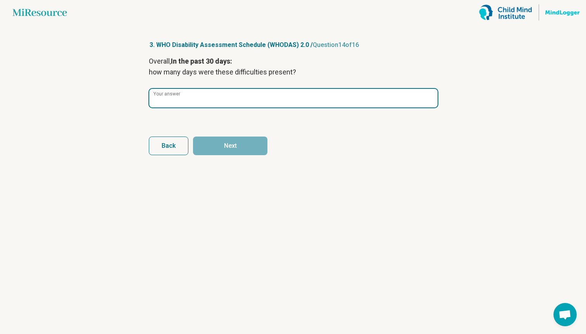
click at [186, 96] on input "Your answer" at bounding box center [293, 98] width 288 height 19
type input "*"
click button "Next" at bounding box center [230, 145] width 74 height 19
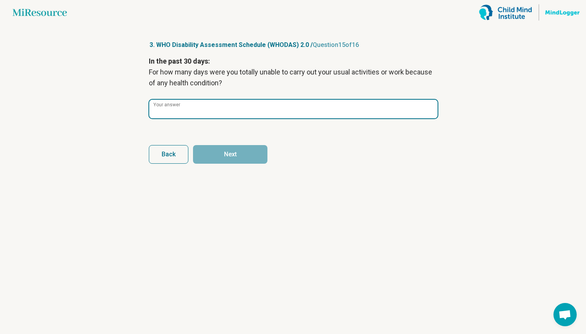
click at [186, 117] on input "Your answer" at bounding box center [293, 109] width 288 height 19
type input "*"
click button "Next" at bounding box center [230, 154] width 74 height 19
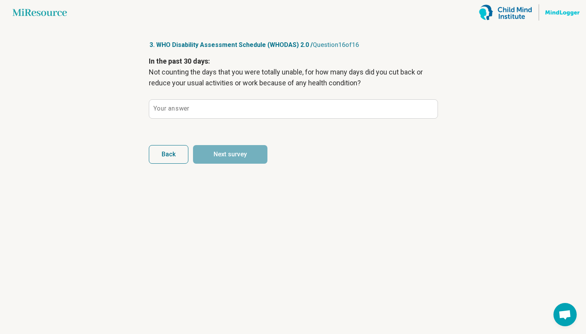
click at [186, 107] on label "Your answer" at bounding box center [171, 108] width 36 height 6
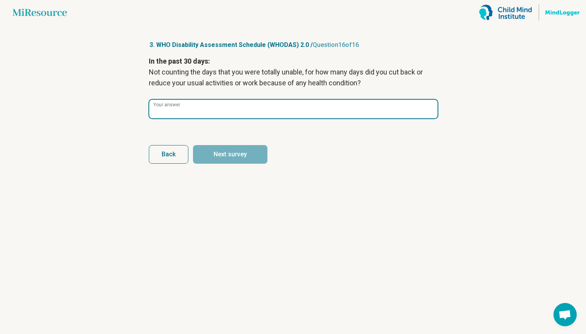
click at [186, 107] on input "Your answer" at bounding box center [293, 109] width 288 height 19
click at [193, 145] on button "Next survey" at bounding box center [230, 154] width 74 height 19
type input "*"
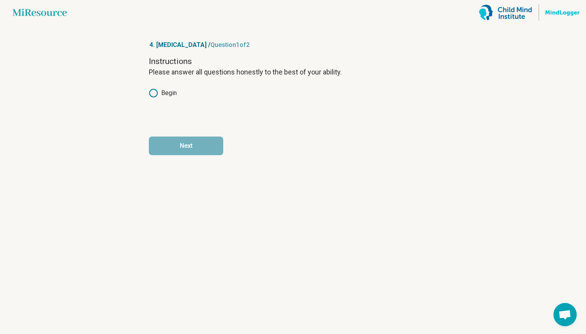
click at [153, 92] on icon at bounding box center [153, 92] width 9 height 9
click button "Next" at bounding box center [186, 145] width 74 height 19
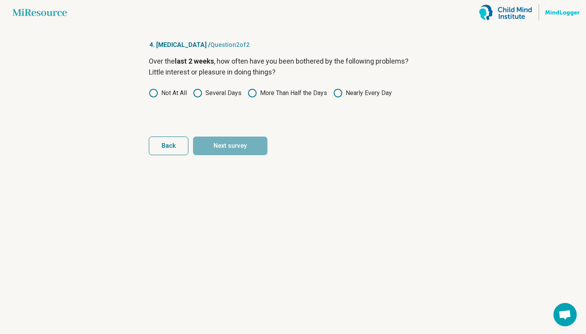
click at [213, 94] on label "Several Days" at bounding box center [217, 92] width 48 height 9
click at [218, 162] on article "4. PHQ-9 / Question 2 of 2 Over the last 2 weeks , how often have you been both…" at bounding box center [292, 179] width 313 height 309
click at [212, 148] on button "Next survey" at bounding box center [230, 145] width 74 height 19
click at [175, 92] on label "Not At All" at bounding box center [168, 92] width 38 height 9
click at [193, 136] on button "Next survey" at bounding box center [230, 145] width 74 height 19
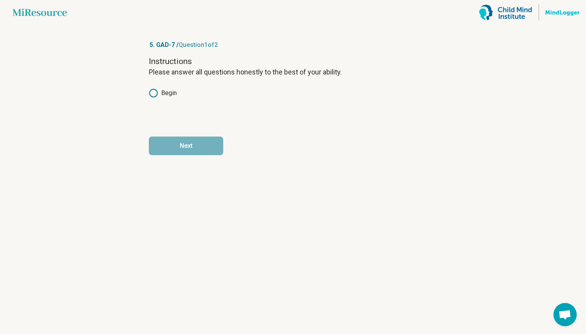
click at [169, 93] on label "Begin" at bounding box center [163, 92] width 28 height 9
click button "Next" at bounding box center [186, 145] width 74 height 19
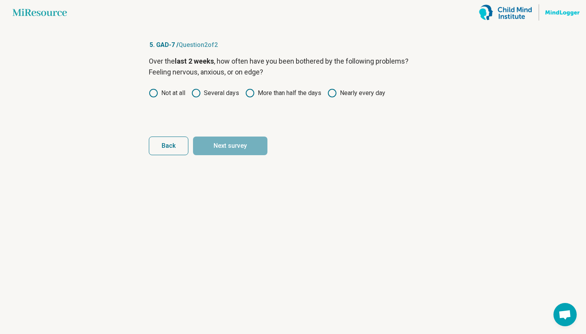
click at [207, 95] on label "Several days" at bounding box center [215, 92] width 48 height 9
click at [207, 144] on button "Next survey" at bounding box center [230, 145] width 74 height 19
click at [199, 82] on div "Over the last 2 weeks , how often have you been bothered by the following probl…" at bounding box center [293, 88] width 288 height 65
click at [199, 91] on icon at bounding box center [195, 92] width 9 height 9
click at [223, 150] on button "Next survey" at bounding box center [230, 145] width 74 height 19
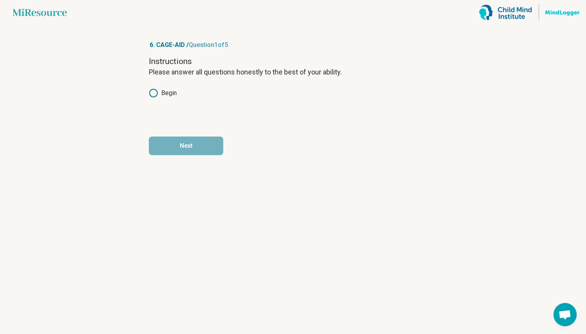
click at [169, 88] on div "Instructions Please answer all questions honestly to the best of your ability. …" at bounding box center [293, 88] width 288 height 65
click at [167, 89] on label "Begin" at bounding box center [163, 92] width 28 height 9
click button "Next" at bounding box center [186, 145] width 74 height 19
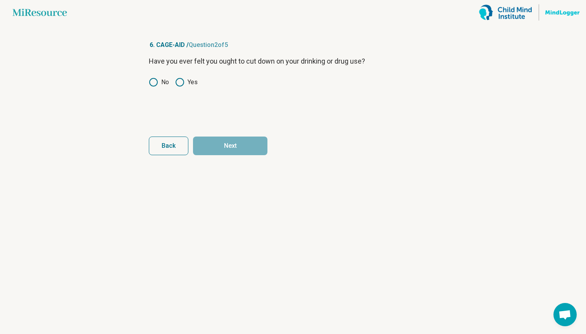
click at [157, 79] on icon at bounding box center [153, 82] width 9 height 9
click button "Next" at bounding box center [230, 145] width 74 height 19
click at [155, 81] on icon at bounding box center [153, 82] width 9 height 9
click button "Next" at bounding box center [230, 145] width 74 height 19
click at [155, 81] on icon at bounding box center [153, 82] width 9 height 9
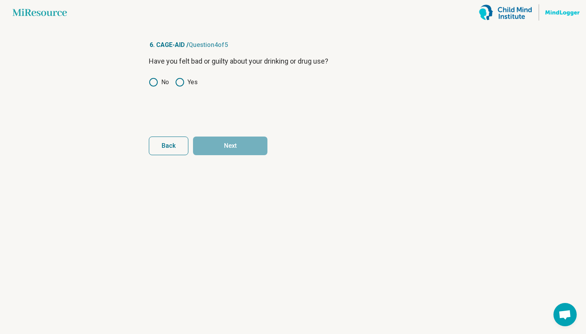
click button "Next" at bounding box center [230, 145] width 74 height 19
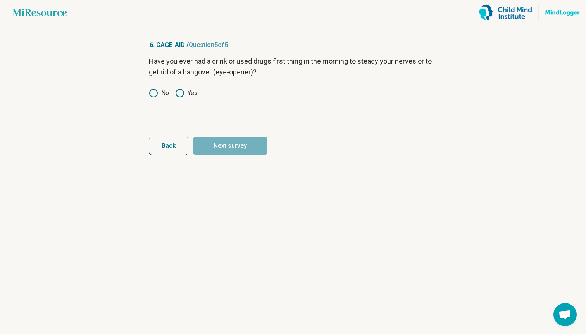
click at [152, 93] on icon at bounding box center [153, 92] width 9 height 9
click at [193, 136] on button "Next survey" at bounding box center [230, 145] width 74 height 19
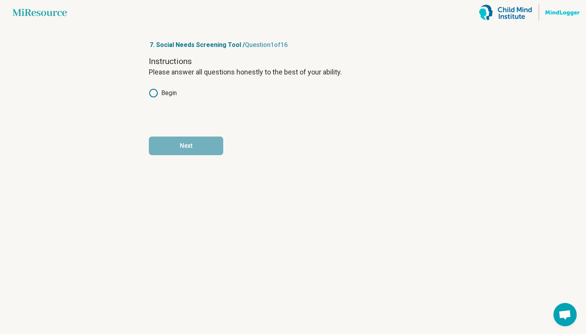
click at [155, 94] on icon at bounding box center [153, 92] width 9 height 9
click button "Next" at bounding box center [186, 145] width 74 height 19
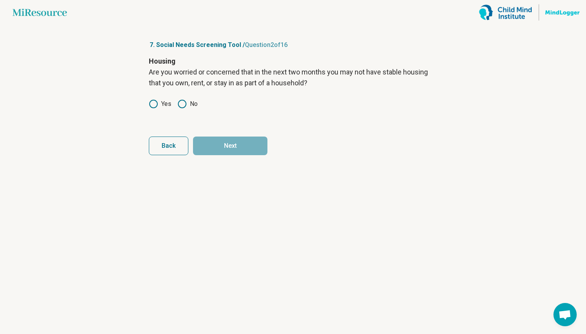
click at [181, 107] on icon at bounding box center [181, 103] width 9 height 9
click button "Next" at bounding box center [230, 145] width 74 height 19
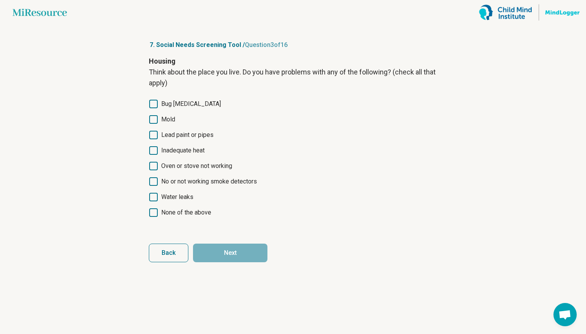
click at [179, 206] on div "Bug infestation Mold Lead paint or pipes Inadequate heat Oven or stove not work…" at bounding box center [293, 158] width 288 height 118
click at [155, 211] on icon at bounding box center [153, 212] width 9 height 9
click at [154, 214] on icon at bounding box center [153, 212] width 9 height 9
click at [211, 244] on button "Next" at bounding box center [230, 252] width 74 height 19
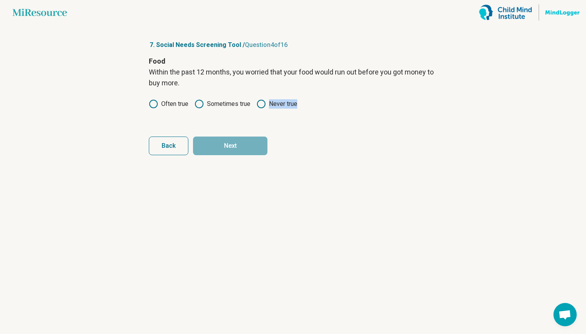
drag, startPoint x: 165, startPoint y: 105, endPoint x: 308, endPoint y: 103, distance: 143.8
click at [308, 103] on div "Often true Sometimes true Never true" at bounding box center [293, 103] width 288 height 9
click at [276, 102] on label "Never true" at bounding box center [277, 103] width 41 height 9
click at [262, 104] on icon at bounding box center [261, 103] width 9 height 9
click at [253, 156] on article "7. Social Needs Screening Tool / Question 4 of 16 Food Within the past 12 month…" at bounding box center [292, 179] width 313 height 309
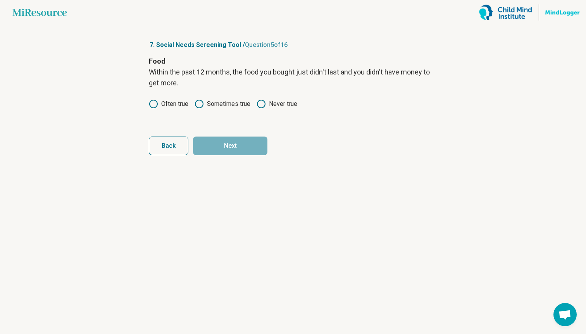
click at [262, 107] on circle at bounding box center [261, 104] width 8 height 8
click button "Next" at bounding box center [230, 145] width 74 height 19
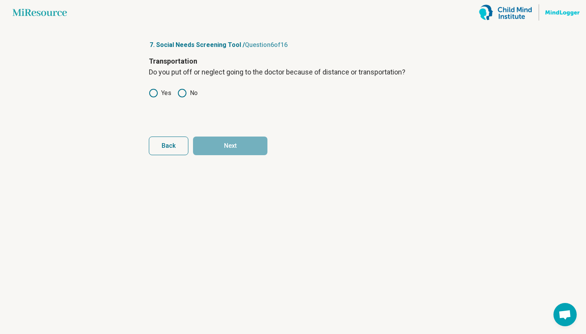
click at [186, 94] on circle at bounding box center [182, 93] width 8 height 8
click button "Next" at bounding box center [230, 145] width 74 height 19
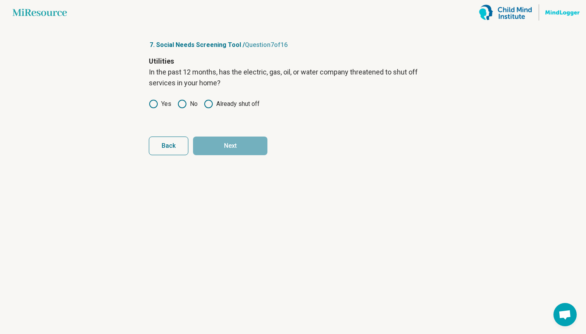
click at [179, 105] on icon at bounding box center [181, 103] width 9 height 9
click button "Next" at bounding box center [230, 145] width 74 height 19
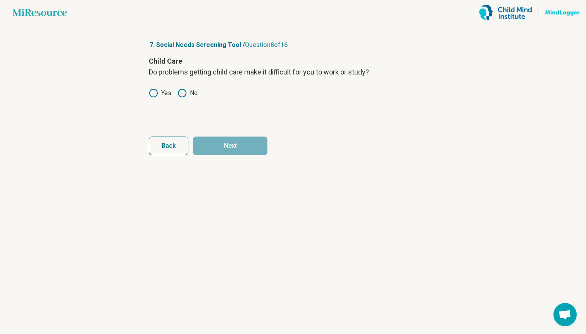
click at [183, 96] on icon at bounding box center [181, 92] width 9 height 9
click button "Next" at bounding box center [230, 145] width 74 height 19
click at [183, 96] on icon at bounding box center [181, 92] width 9 height 9
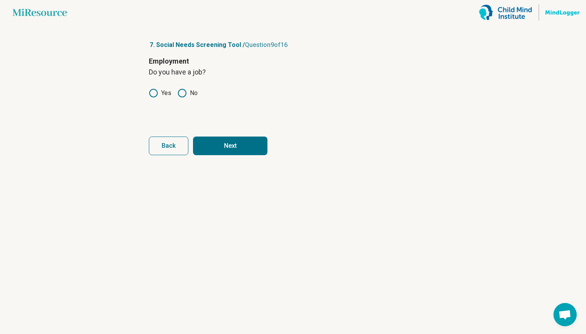
click at [150, 96] on icon at bounding box center [153, 92] width 9 height 9
click at [158, 94] on label "Yes" at bounding box center [160, 92] width 22 height 9
click button "Next" at bounding box center [230, 145] width 74 height 19
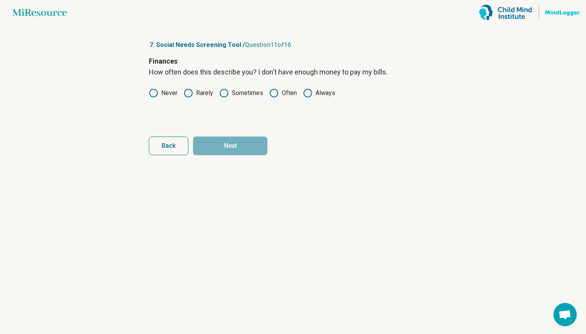
click at [155, 91] on icon at bounding box center [153, 92] width 9 height 9
click button "Next" at bounding box center [230, 145] width 74 height 19
click at [155, 91] on icon at bounding box center [153, 92] width 9 height 9
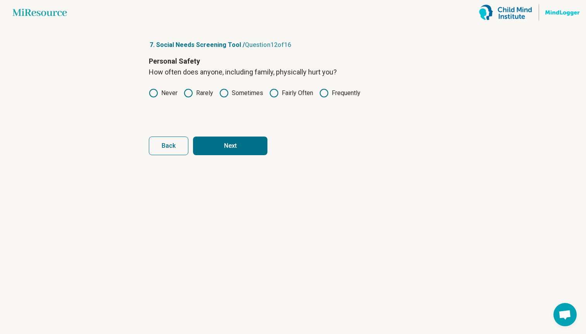
click button "Next" at bounding box center [230, 145] width 74 height 19
click at [186, 91] on icon at bounding box center [188, 92] width 9 height 9
click button "Next" at bounding box center [230, 145] width 74 height 19
click at [153, 96] on icon at bounding box center [153, 92] width 9 height 9
click button "Next" at bounding box center [230, 145] width 74 height 19
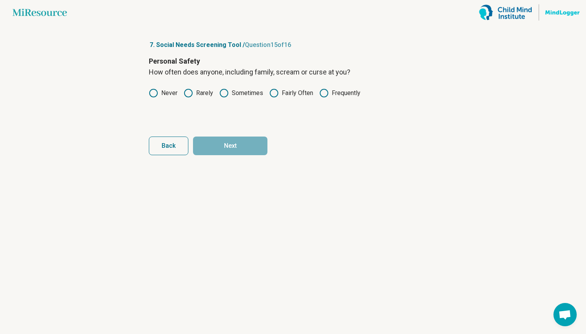
click at [187, 93] on icon at bounding box center [188, 92] width 9 height 9
click button "Next" at bounding box center [230, 145] width 74 height 19
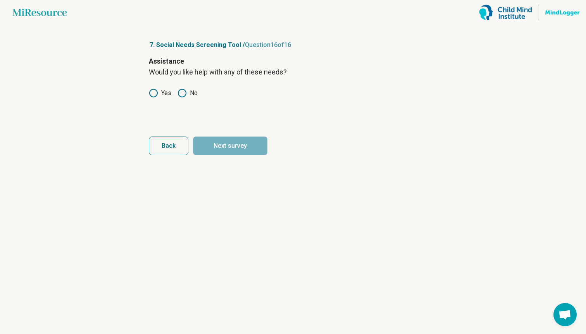
click at [181, 93] on icon at bounding box center [181, 92] width 9 height 9
click at [193, 136] on button "Next survey" at bounding box center [230, 145] width 74 height 19
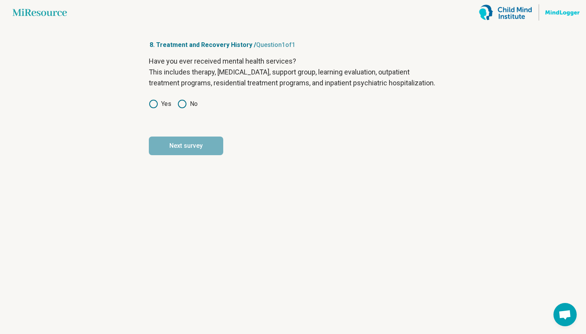
click at [181, 109] on icon at bounding box center [181, 103] width 9 height 9
click at [149, 136] on button "Next survey" at bounding box center [186, 145] width 74 height 19
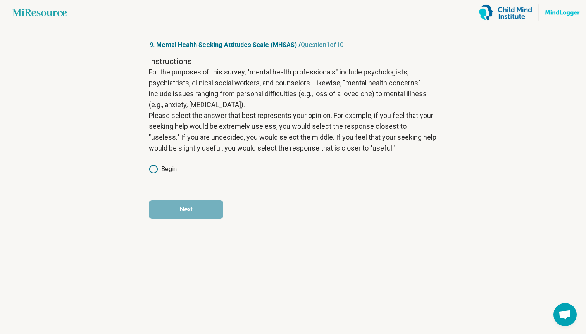
click at [152, 167] on icon at bounding box center [153, 168] width 9 height 9
click button "Next" at bounding box center [186, 209] width 74 height 19
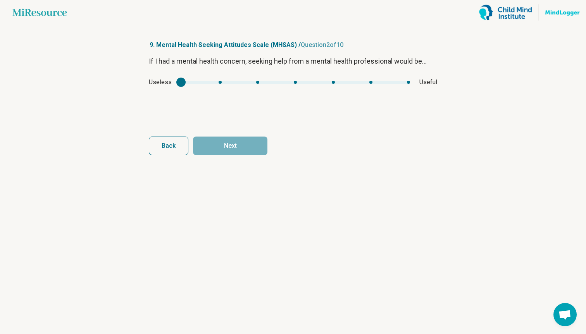
type input "*"
click at [333, 81] on div "mhsas1" at bounding box center [295, 82] width 229 height 3
click at [245, 147] on button "Next" at bounding box center [230, 145] width 74 height 19
type input "*"
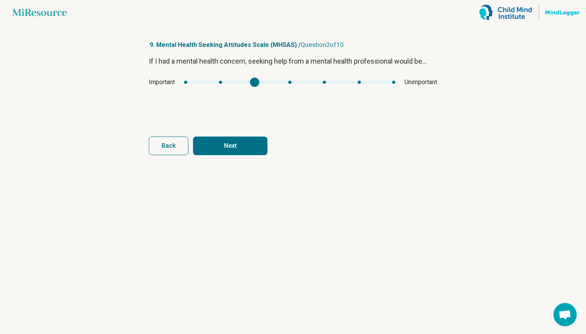
click at [259, 82] on div "mhsas2" at bounding box center [289, 82] width 211 height 3
click at [248, 145] on button "Next" at bounding box center [230, 145] width 74 height 19
type input "*"
click at [330, 82] on div "mhsas3" at bounding box center [295, 82] width 223 height 3
click at [248, 144] on button "Next" at bounding box center [230, 145] width 74 height 19
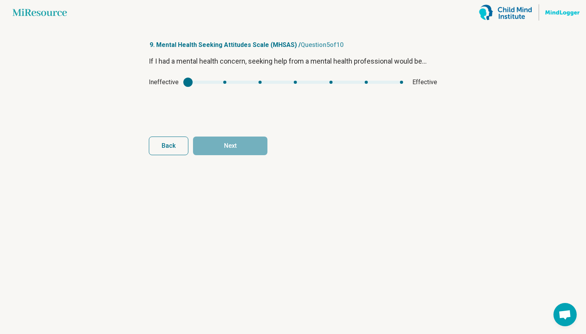
click at [295, 81] on div "Ineffective Effective" at bounding box center [293, 82] width 288 height 9
click at [295, 86] on div "Ineffective Effective" at bounding box center [293, 82] width 288 height 9
type input "*"
click at [295, 83] on div "mhsas4" at bounding box center [295, 82] width 215 height 3
click at [239, 143] on button "Next" at bounding box center [230, 145] width 74 height 19
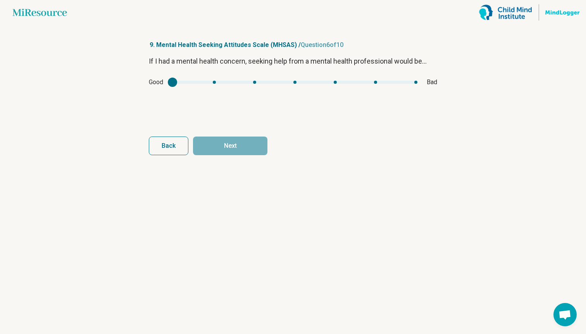
type input "*"
click at [253, 83] on div "mhsas5" at bounding box center [294, 82] width 245 height 3
click at [239, 146] on button "Next" at bounding box center [230, 145] width 74 height 19
click at [255, 84] on div "mhsas6" at bounding box center [294, 82] width 230 height 3
click at [223, 79] on div "Healing Hurting" at bounding box center [293, 82] width 288 height 9
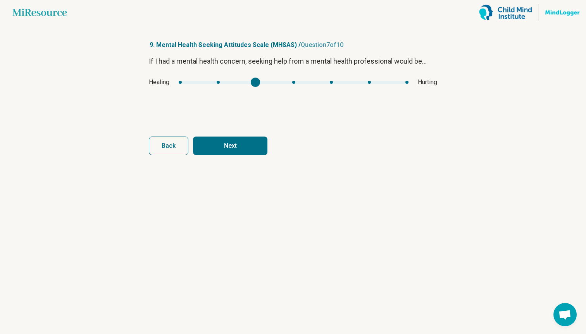
click at [220, 79] on div "Healing Hurting" at bounding box center [293, 82] width 288 height 9
type input "*"
click at [220, 81] on div "mhsas6" at bounding box center [294, 82] width 230 height 3
click at [226, 146] on button "Next" at bounding box center [230, 145] width 74 height 19
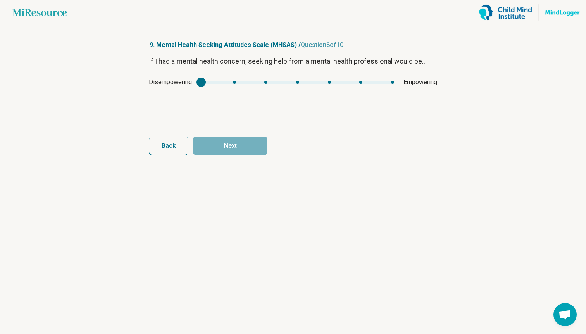
type input "*"
click at [329, 83] on div "mhsas7" at bounding box center [297, 82] width 193 height 3
click at [248, 146] on button "Next" at bounding box center [230, 145] width 74 height 19
type input "*"
click at [290, 83] on div "mhsas8" at bounding box center [290, 82] width 208 height 3
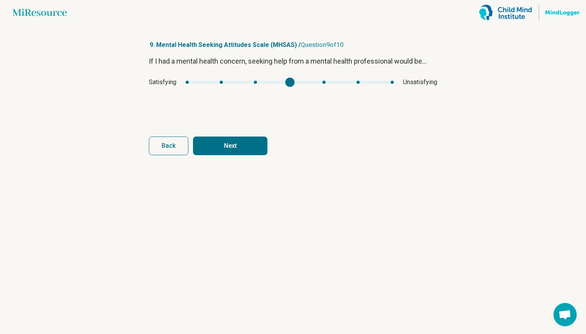
click at [255, 144] on button "Next" at bounding box center [230, 145] width 74 height 19
click at [253, 81] on div "mhsas9" at bounding box center [289, 82] width 211 height 3
click at [245, 143] on button "Next survey" at bounding box center [230, 145] width 74 height 19
type input "*"
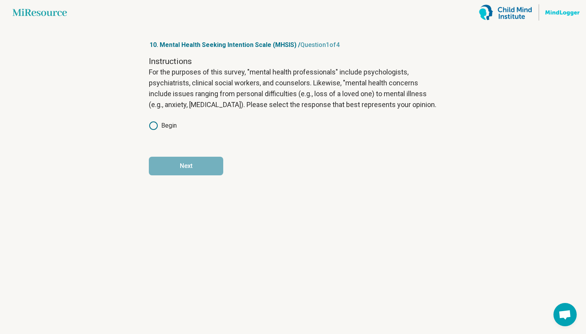
click at [145, 126] on article "10. Mental Health Seeking Intention Scale (MHSIS) / Question 1 of 4 Instruction…" at bounding box center [292, 179] width 313 height 309
click at [152, 126] on icon at bounding box center [153, 125] width 9 height 9
click at [164, 171] on button "Next" at bounding box center [186, 166] width 74 height 19
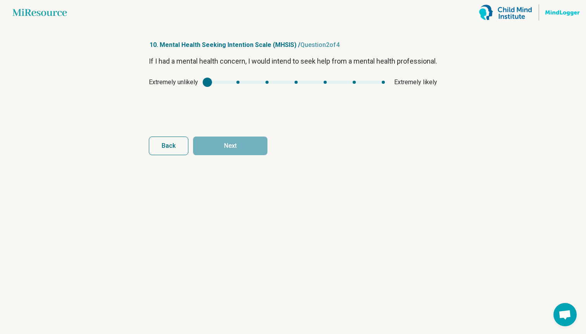
type input "*"
click at [295, 84] on div "mhsis1" at bounding box center [295, 82] width 177 height 3
click at [241, 146] on button "Next" at bounding box center [230, 145] width 74 height 19
type input "*"
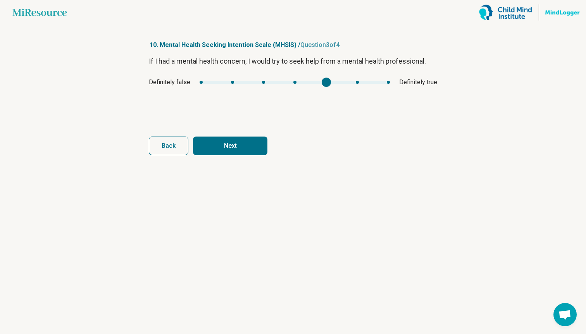
click at [324, 81] on div "mhsis2" at bounding box center [295, 82] width 190 height 3
click at [248, 153] on button "Next" at bounding box center [230, 145] width 74 height 19
click at [328, 81] on div "mhsis3" at bounding box center [297, 82] width 182 height 3
click at [248, 149] on button "Finish" at bounding box center [230, 145] width 74 height 19
type input "*"
